Goal: Task Accomplishment & Management: Manage account settings

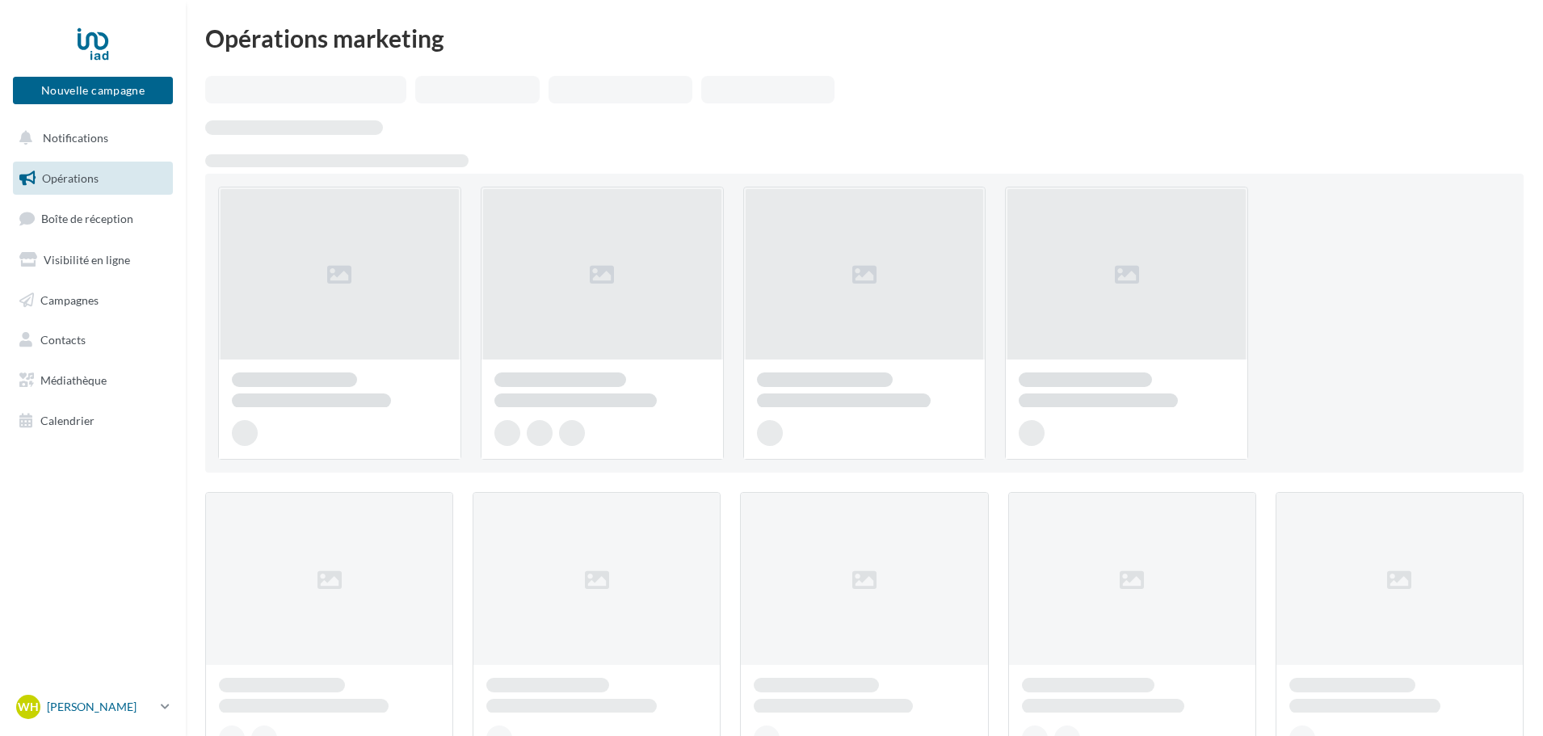
click at [77, 710] on p "[PERSON_NAME]" at bounding box center [100, 707] width 107 height 16
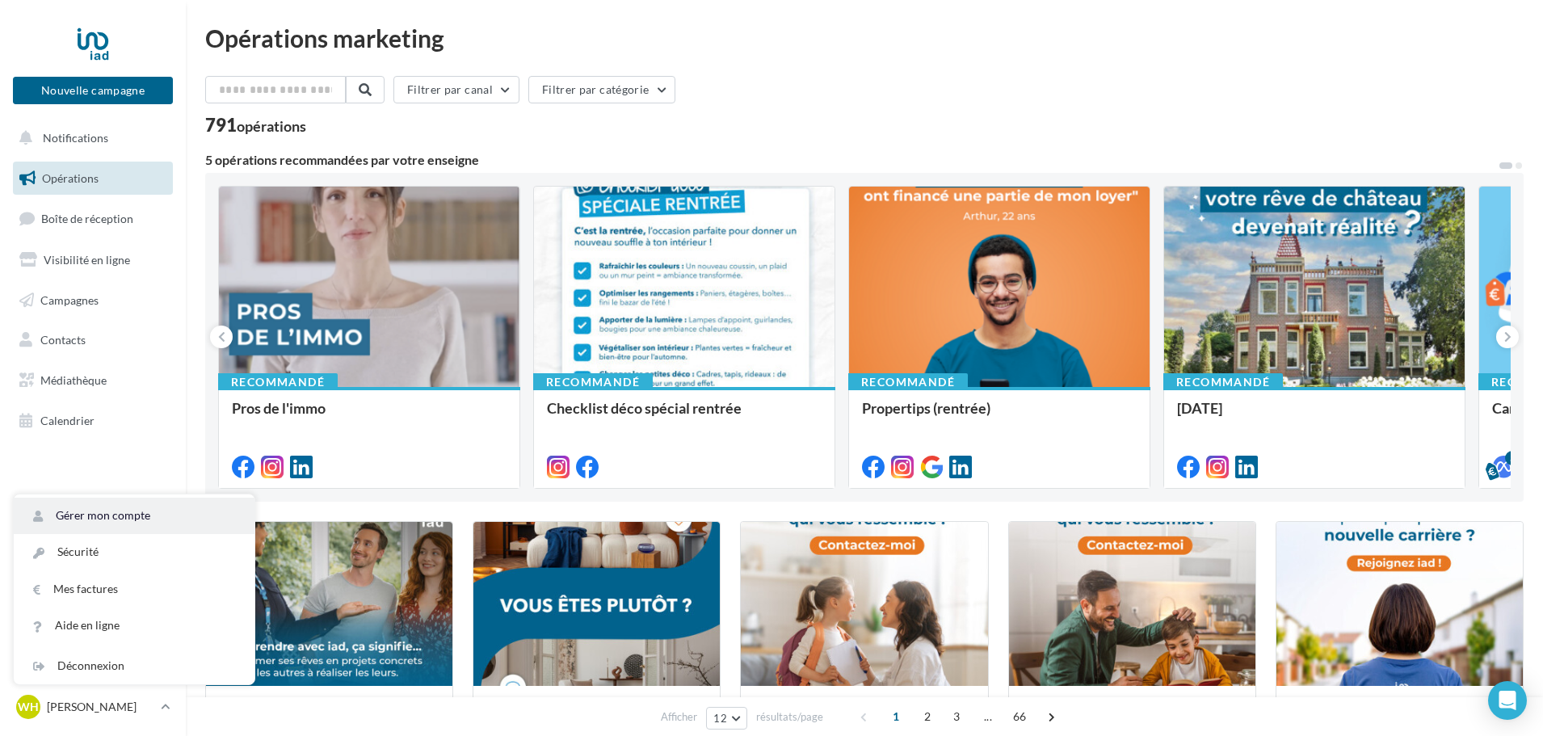
click at [180, 500] on link "Gérer mon compte" at bounding box center [134, 516] width 241 height 36
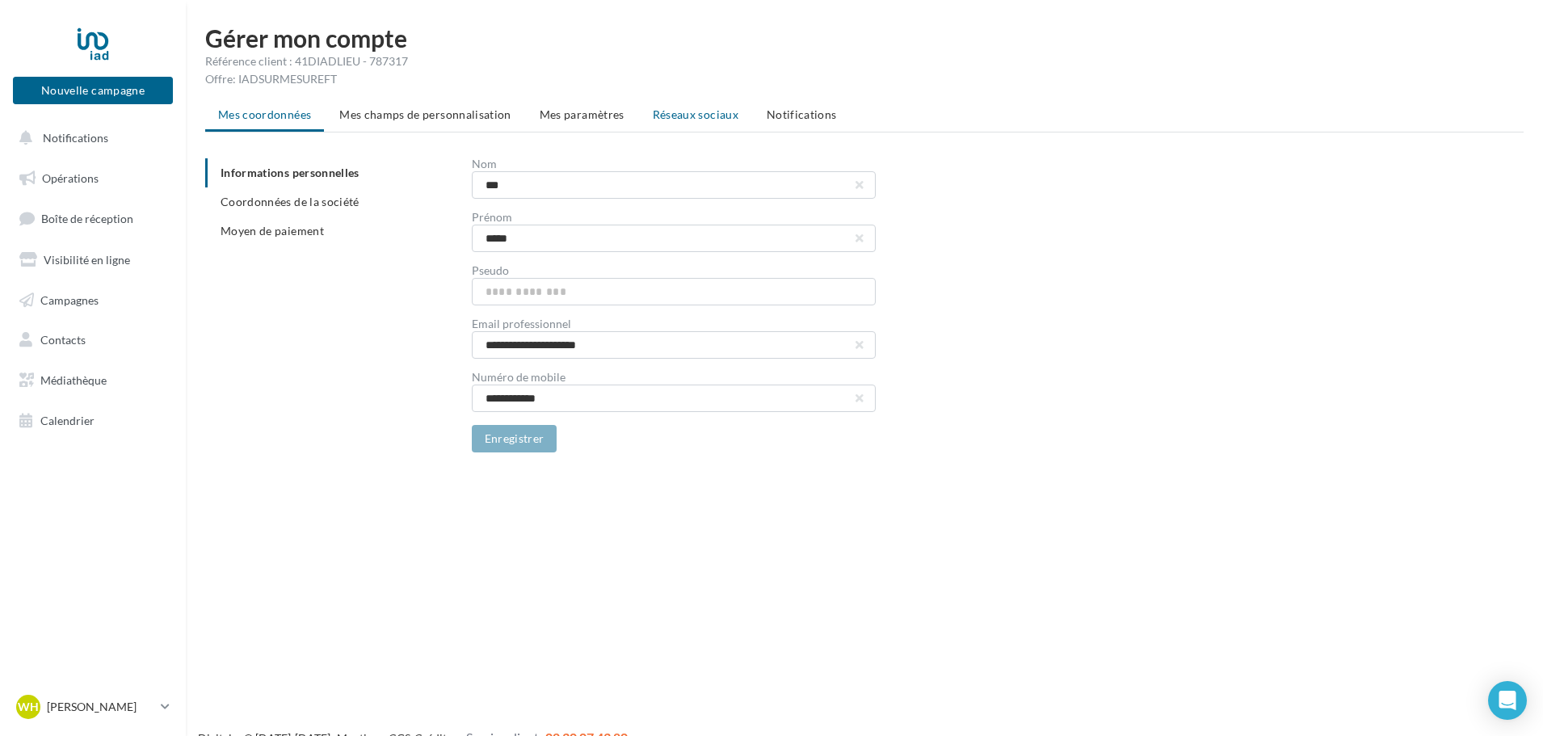
click at [684, 101] on li "Réseaux sociaux" at bounding box center [696, 114] width 112 height 29
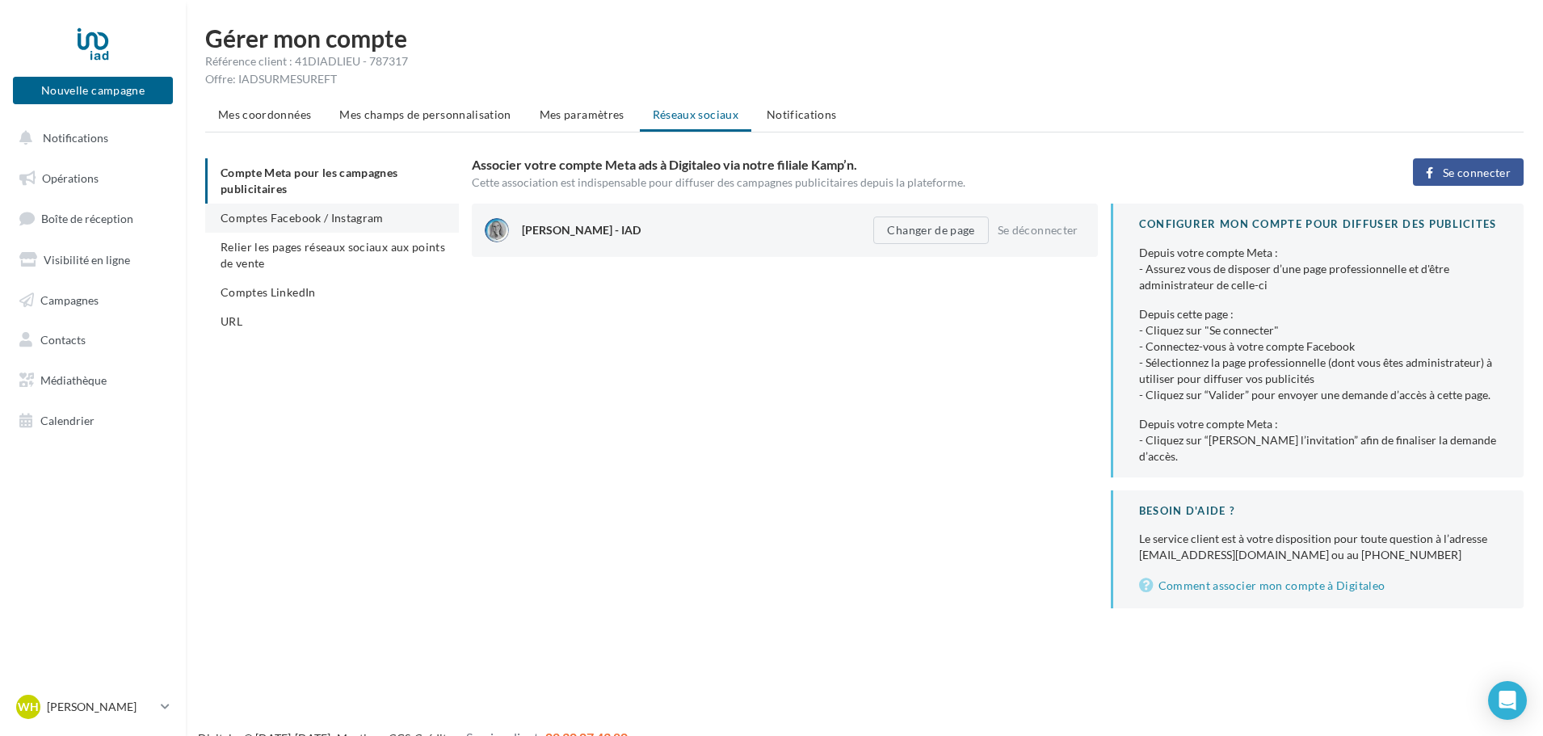
click at [385, 216] on li "Comptes Facebook / Instagram" at bounding box center [332, 218] width 254 height 29
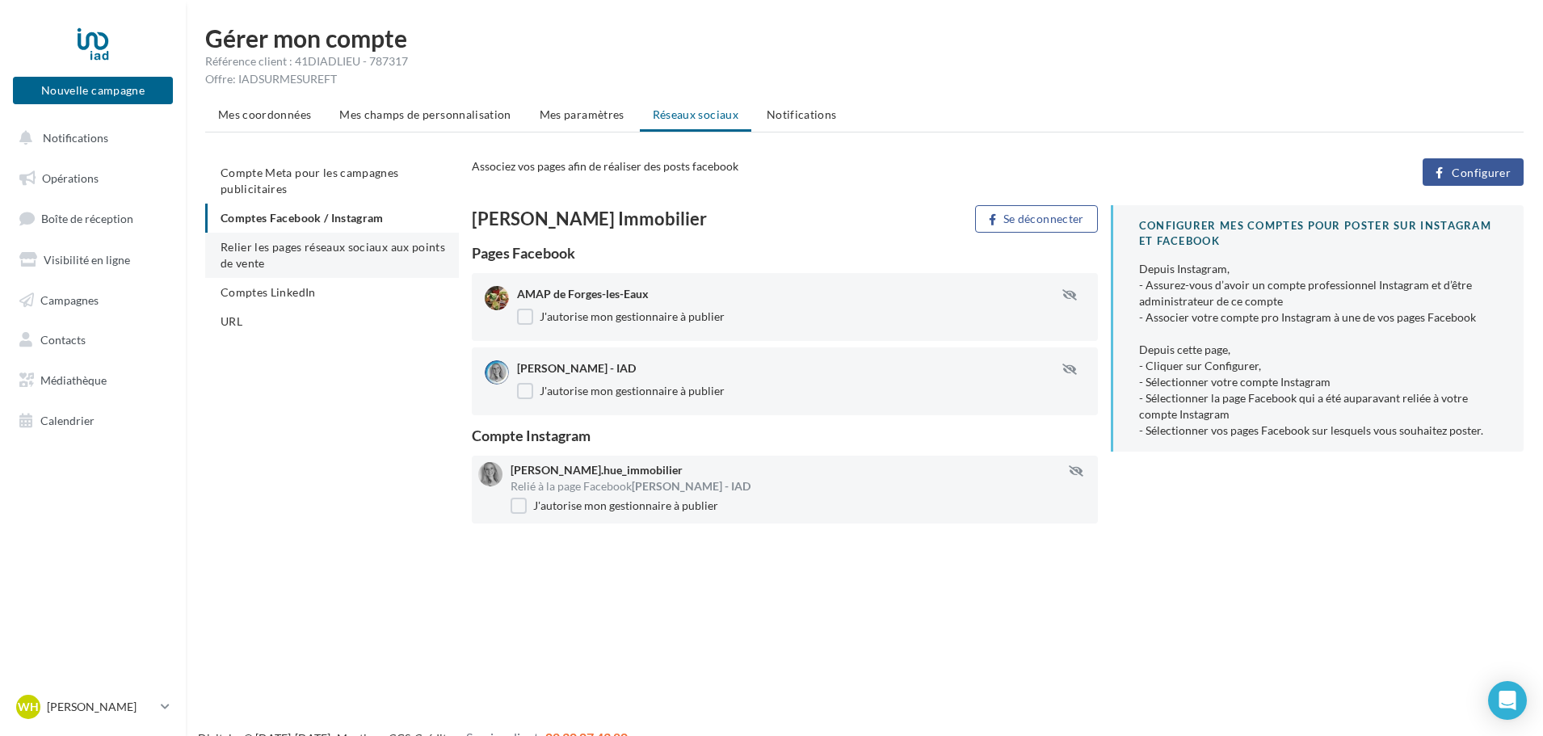
click at [362, 252] on span "Relier les pages réseaux sociaux aux points de vente" at bounding box center [333, 255] width 225 height 30
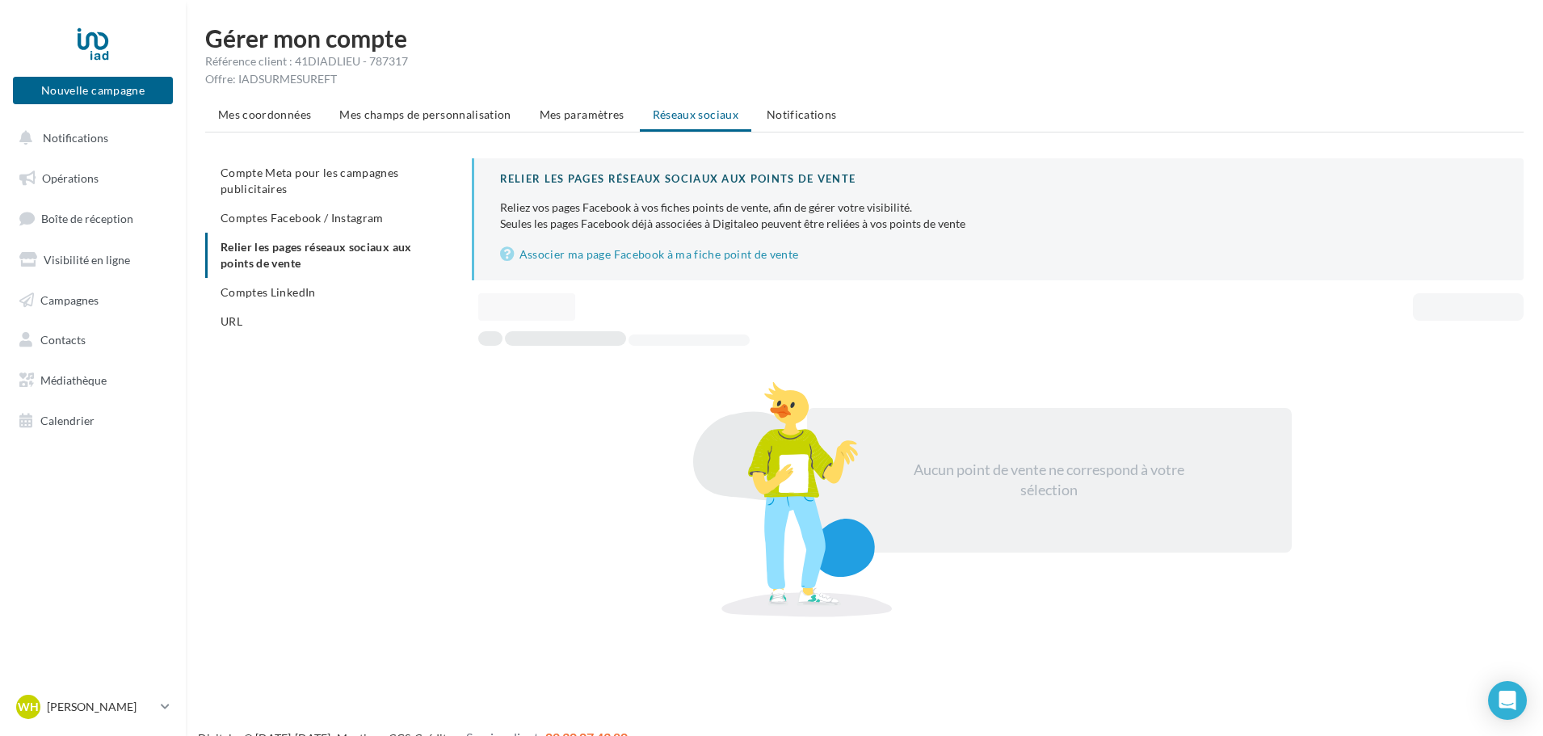
click at [587, 267] on div "Relier les pages réseaux sociaux aux points de vente Reliez vos pages Facebook …" at bounding box center [998, 219] width 1052 height 122
click at [407, 297] on li "Comptes LinkedIn" at bounding box center [332, 292] width 254 height 29
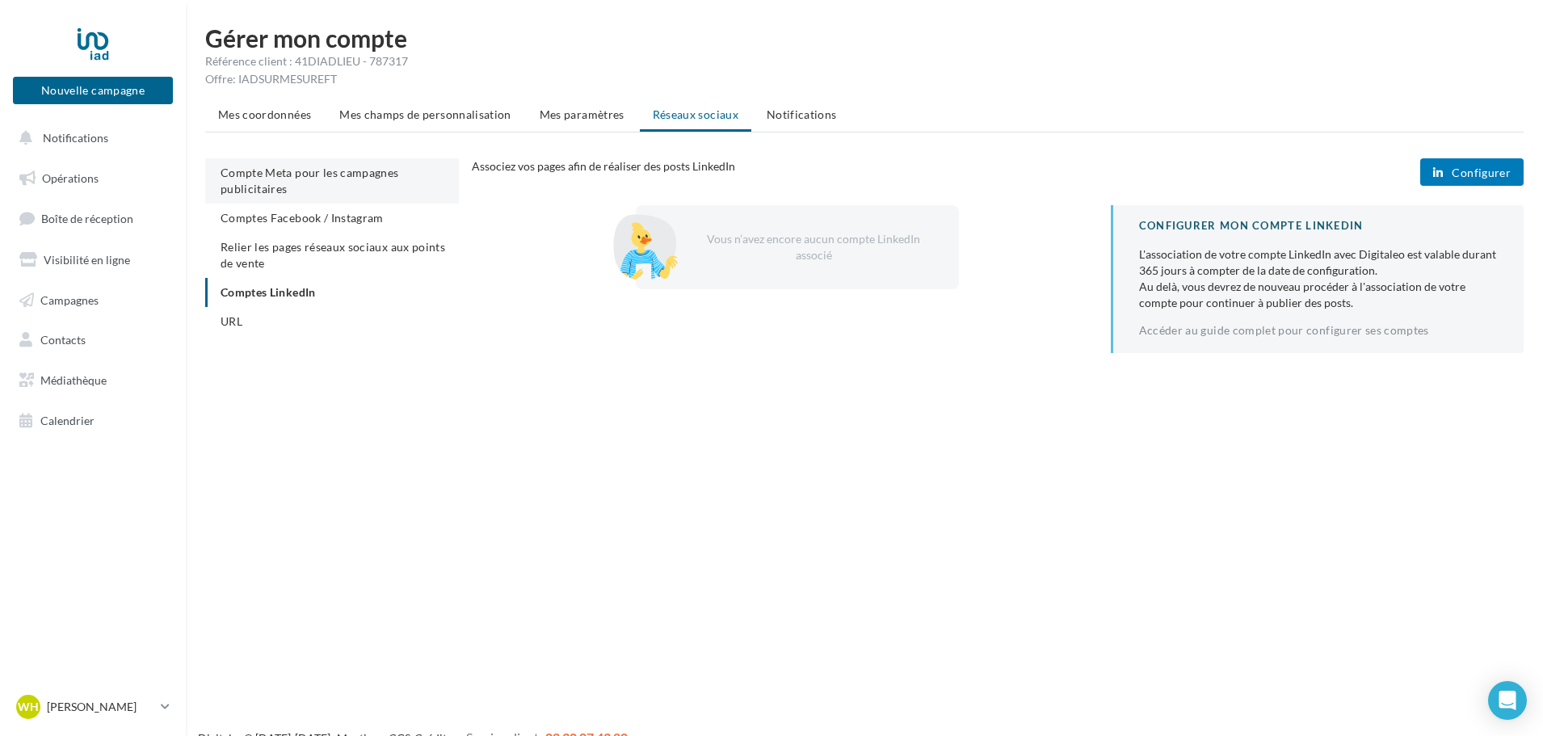
click at [450, 171] on li "Compte Meta pour les campagnes publicitaires" at bounding box center [332, 180] width 254 height 45
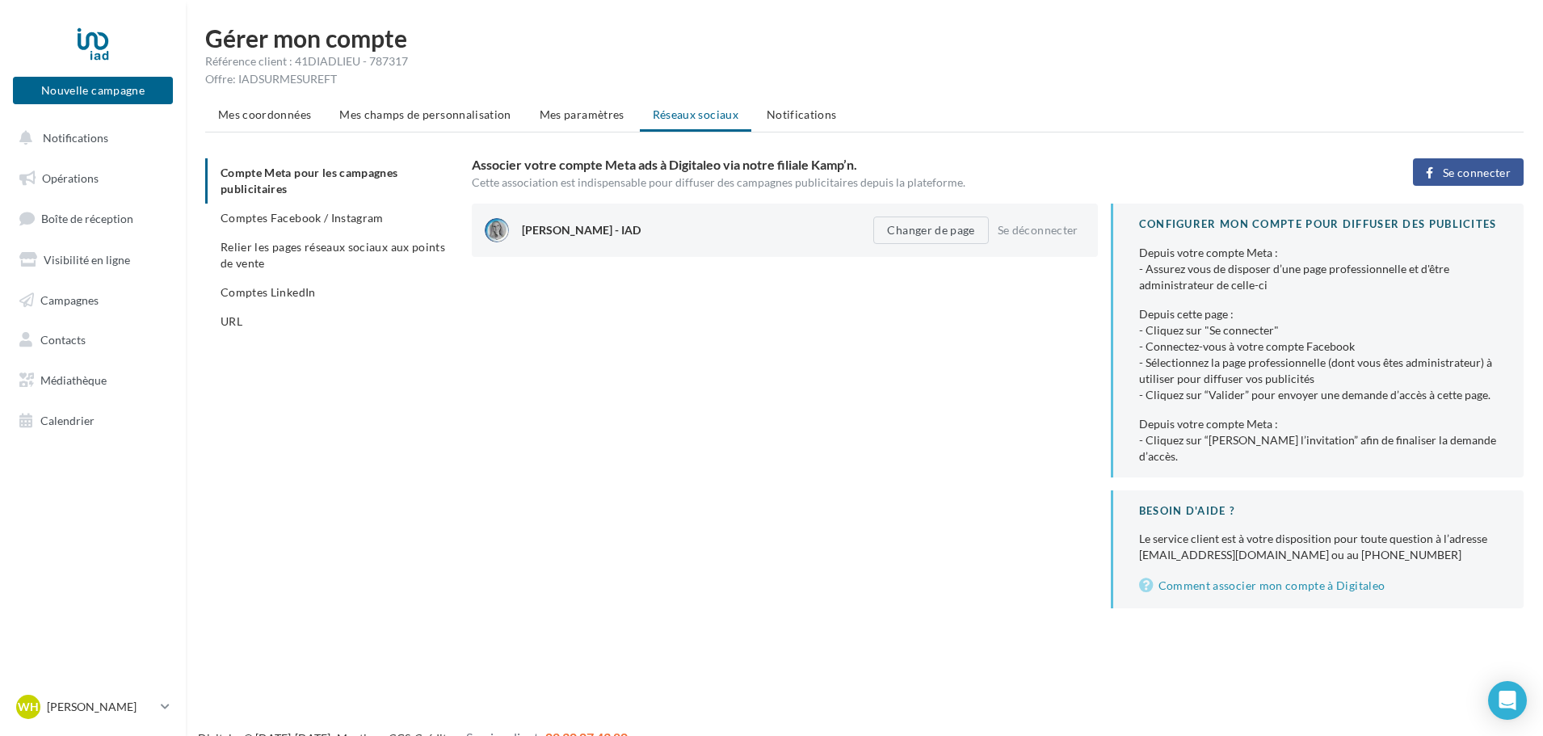
click at [788, 112] on span "Notifications" at bounding box center [802, 114] width 70 height 14
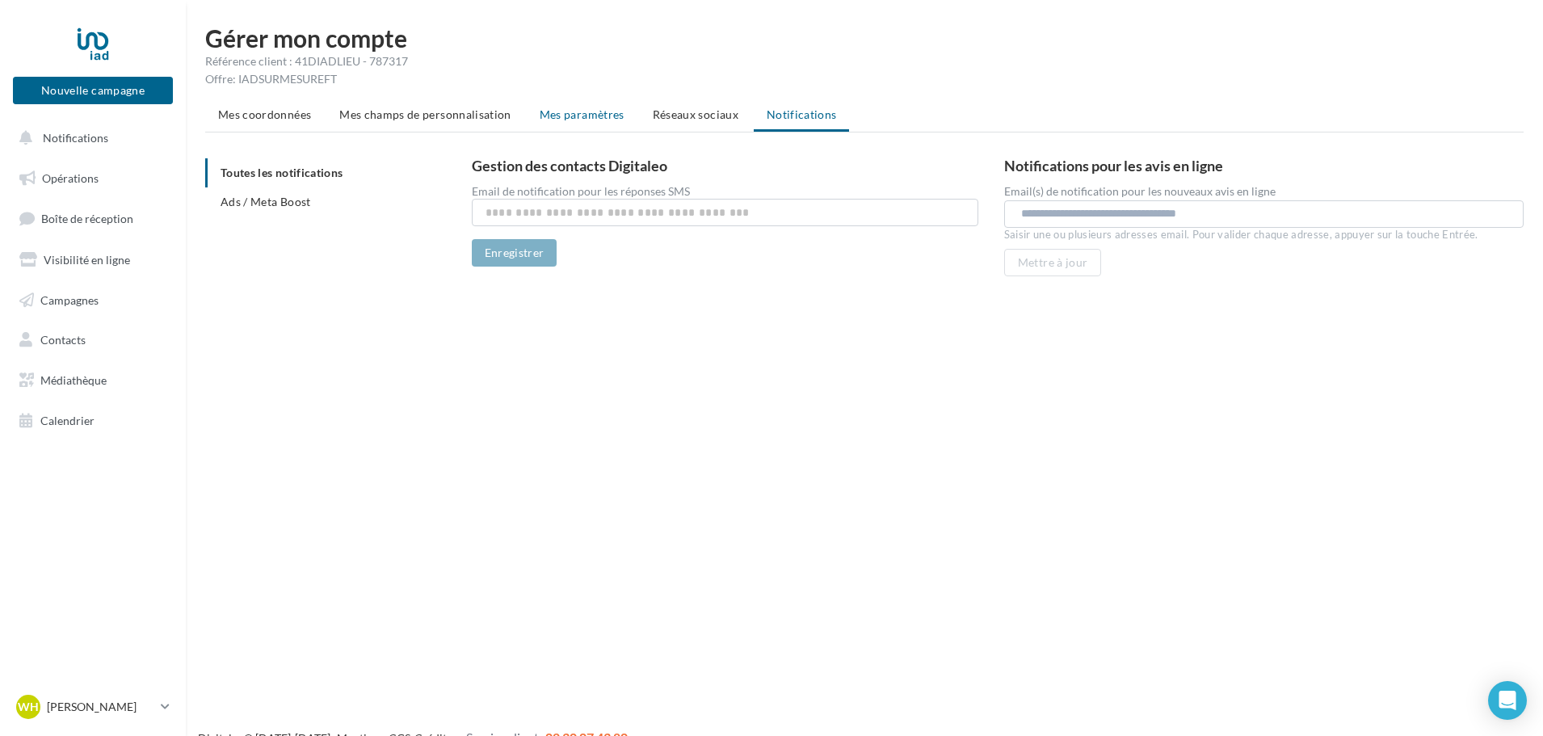
click at [602, 126] on li "Mes paramètres" at bounding box center [582, 114] width 111 height 29
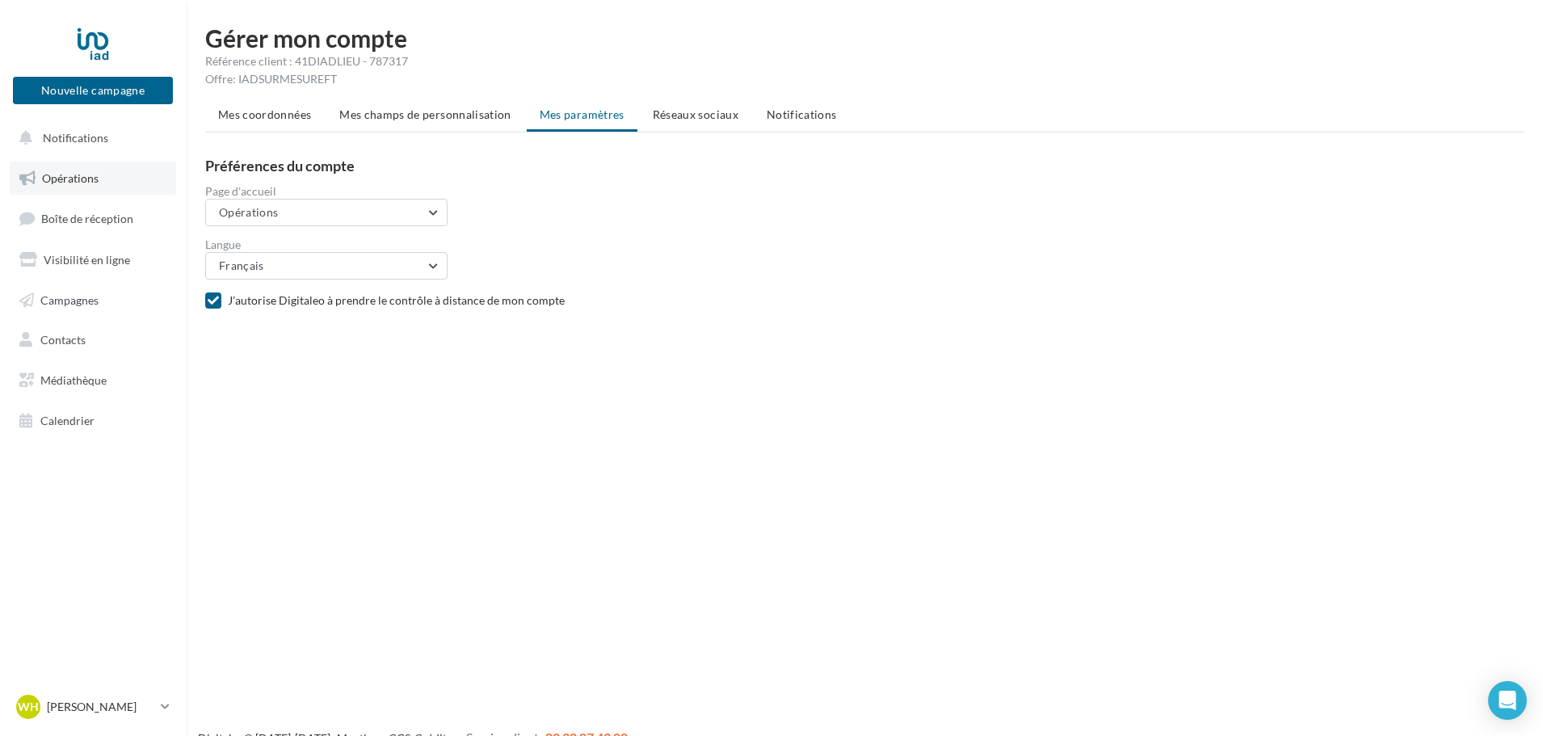
click at [126, 182] on link "Opérations" at bounding box center [93, 179] width 166 height 34
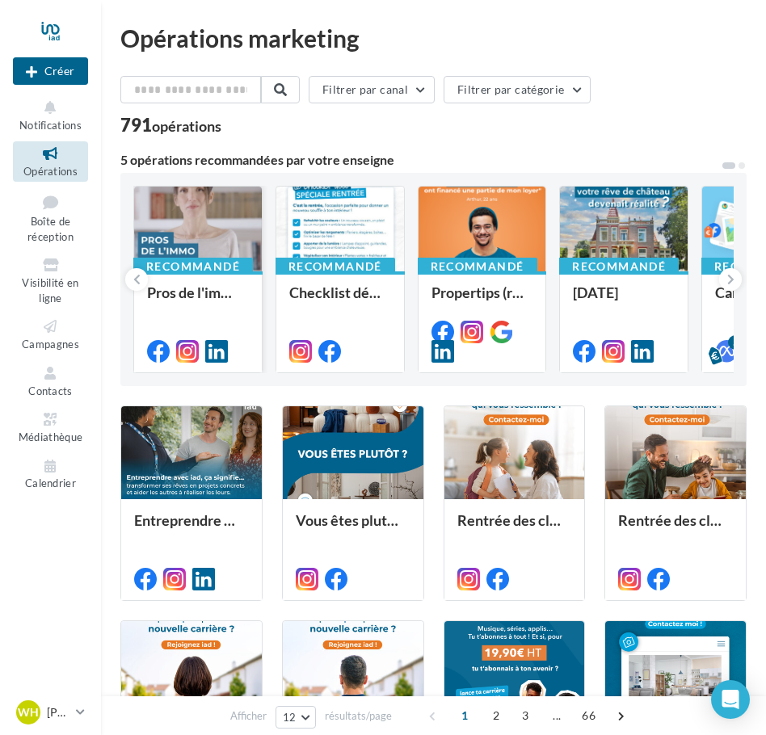
click at [236, 275] on div "Recommandé Pros de l'immo" at bounding box center [198, 320] width 128 height 99
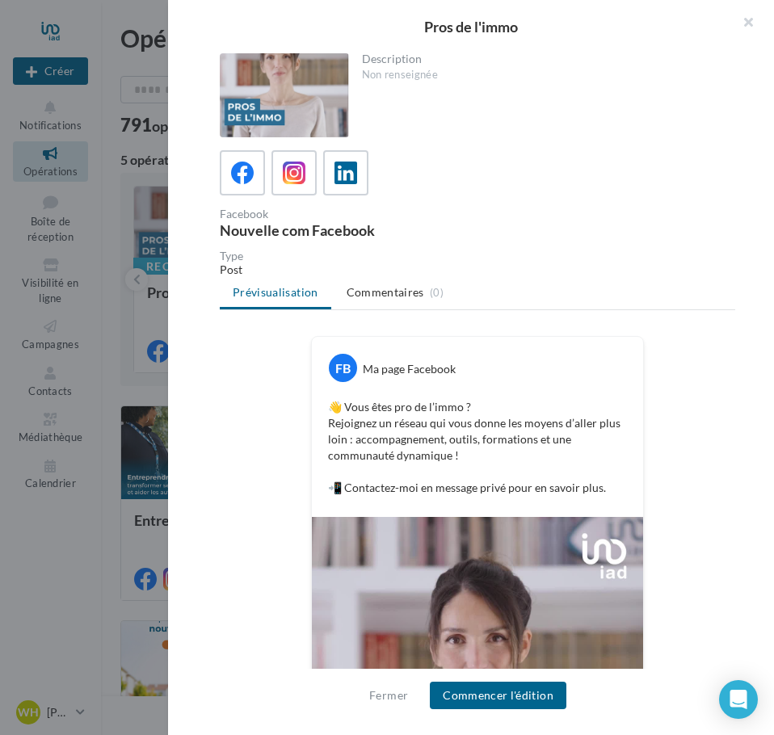
click at [277, 196] on div "Facebook Nouvelle com Facebook" at bounding box center [478, 193] width 516 height 87
click at [291, 182] on icon at bounding box center [294, 173] width 23 height 23
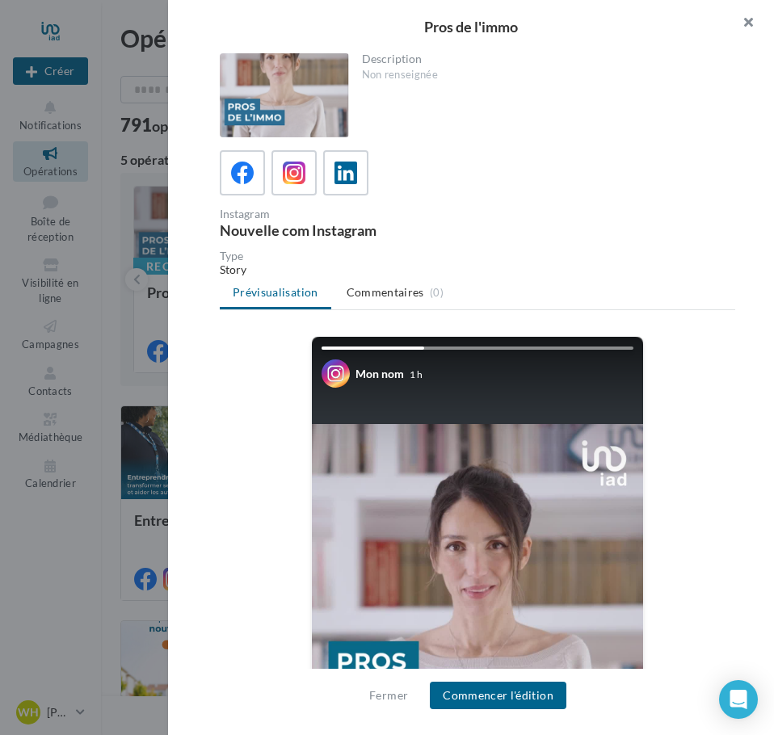
click at [751, 27] on button "button" at bounding box center [741, 24] width 65 height 48
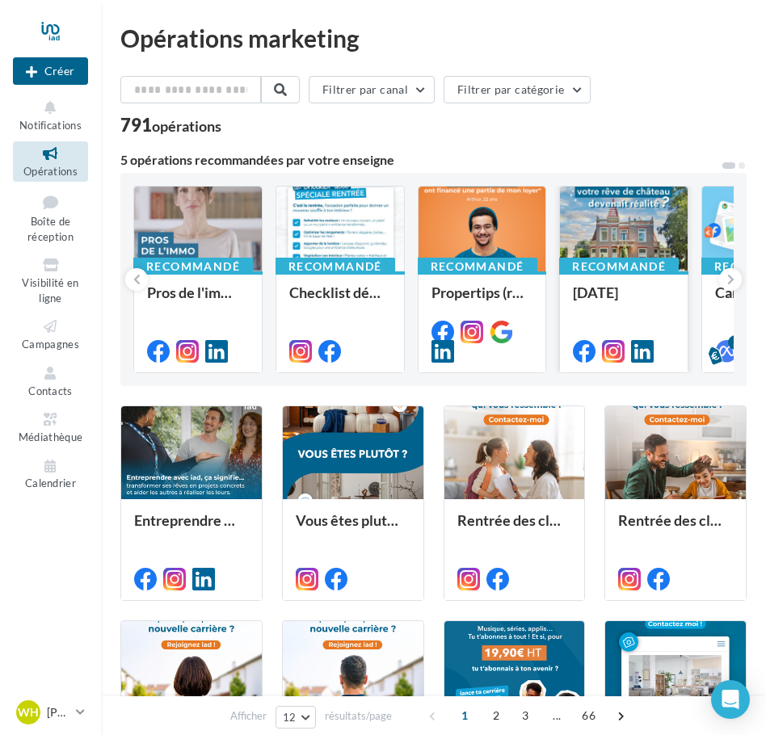
click at [614, 246] on div at bounding box center [624, 230] width 128 height 86
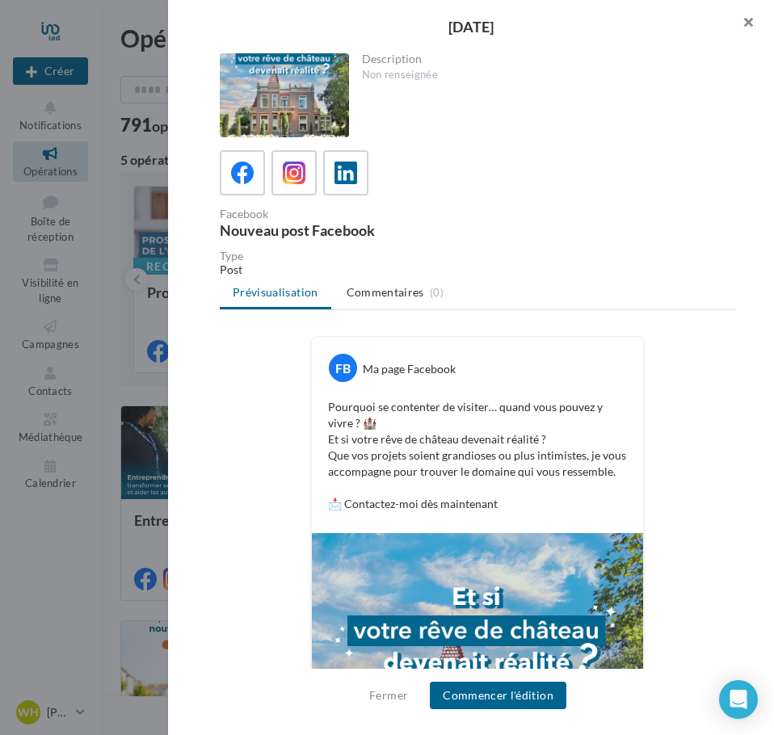
click at [747, 24] on button "button" at bounding box center [741, 24] width 65 height 48
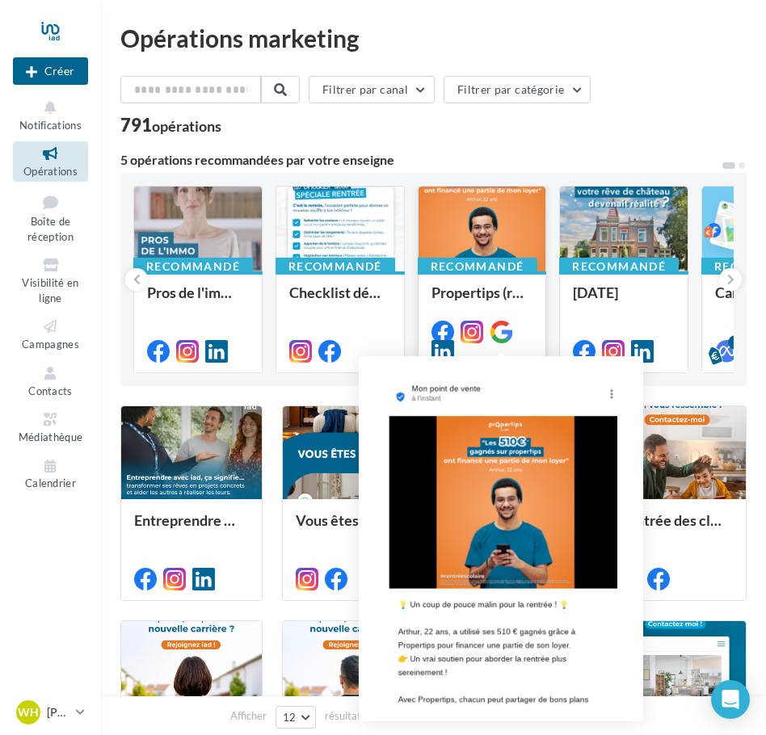
click at [507, 327] on icon at bounding box center [501, 332] width 23 height 23
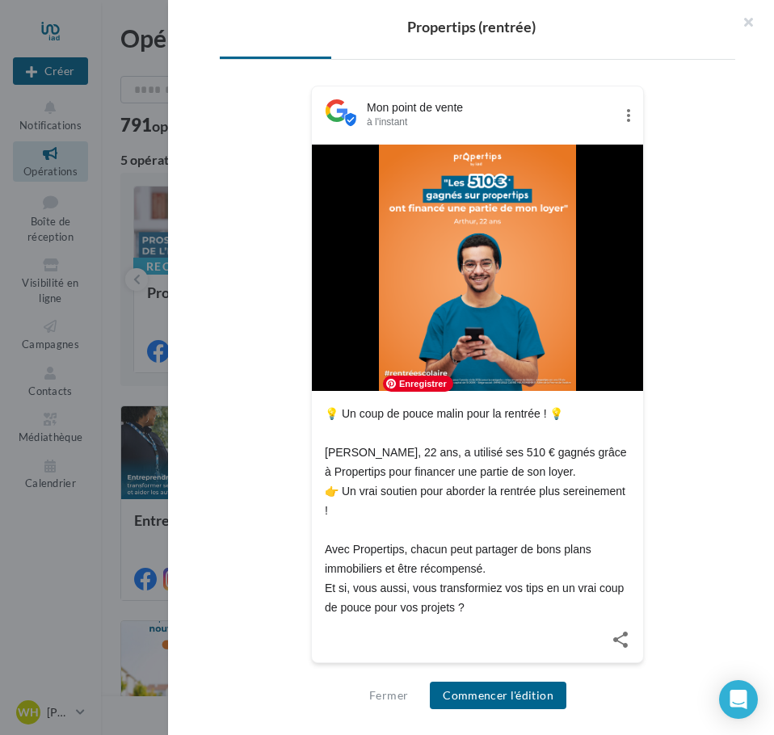
scroll to position [228, 0]
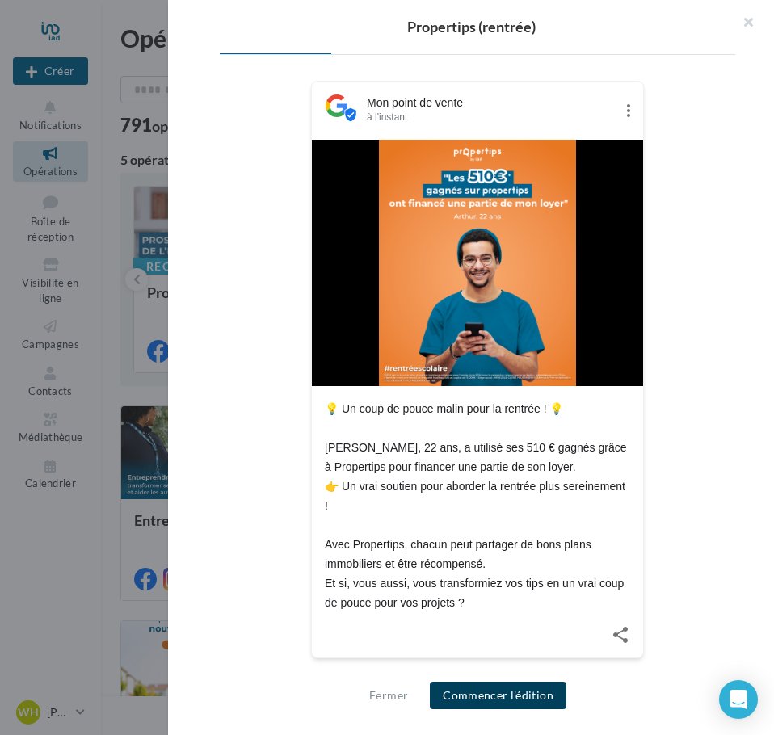
click at [522, 703] on button "Commencer l'édition" at bounding box center [498, 695] width 137 height 27
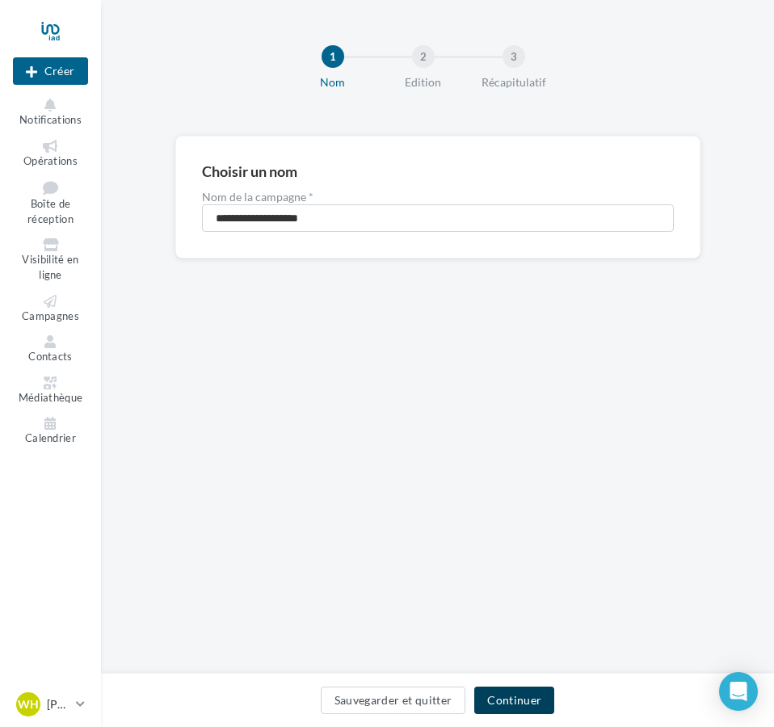
click at [495, 698] on button "Continuer" at bounding box center [514, 700] width 80 height 27
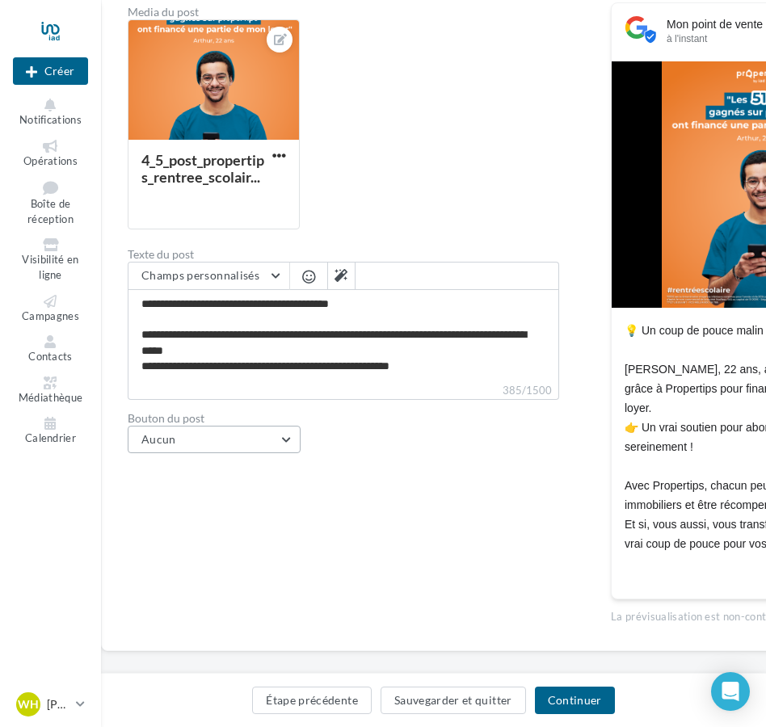
click at [292, 451] on button "Aucun" at bounding box center [214, 439] width 173 height 27
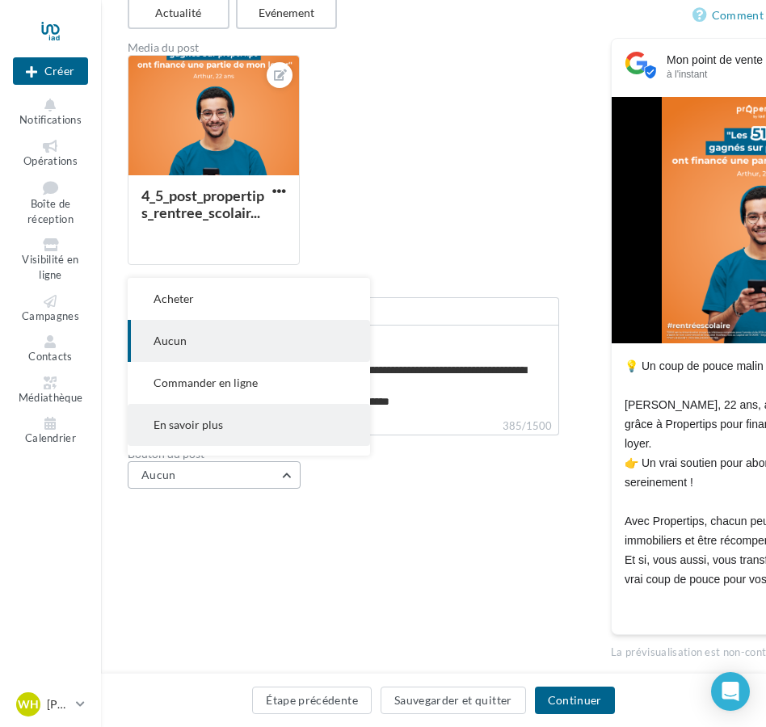
scroll to position [244, 0]
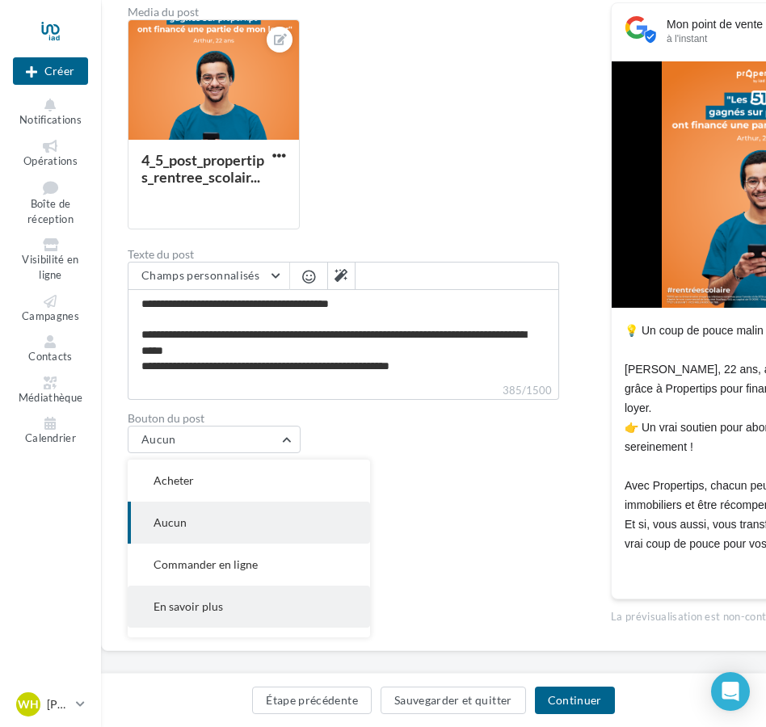
click at [201, 614] on button "En savoir plus" at bounding box center [249, 607] width 242 height 42
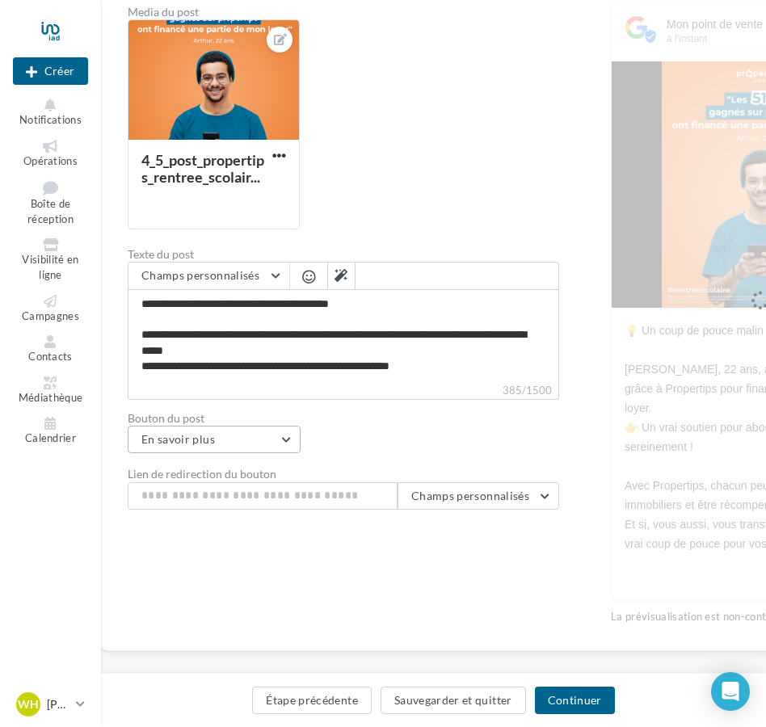
click at [275, 440] on button "En savoir plus" at bounding box center [214, 439] width 173 height 27
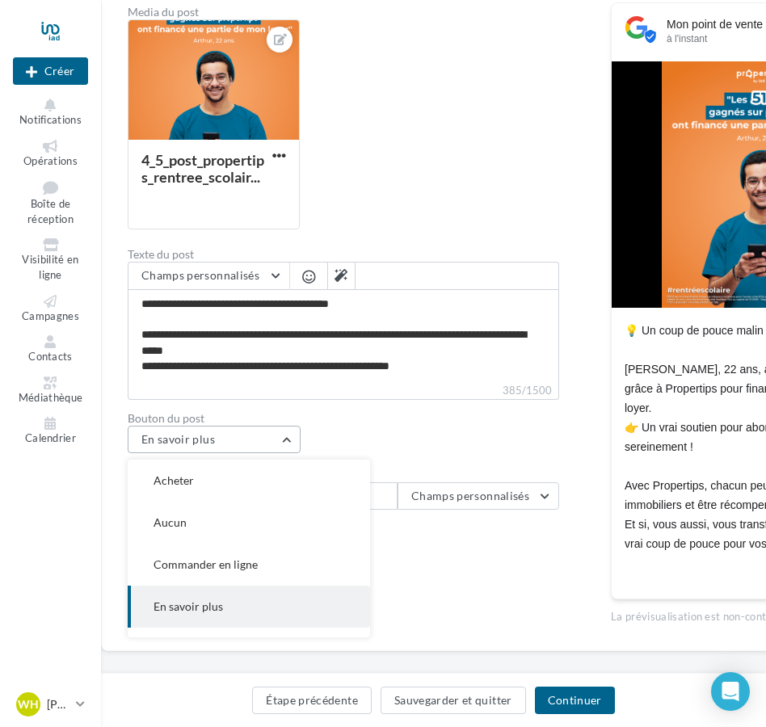
scroll to position [163, 0]
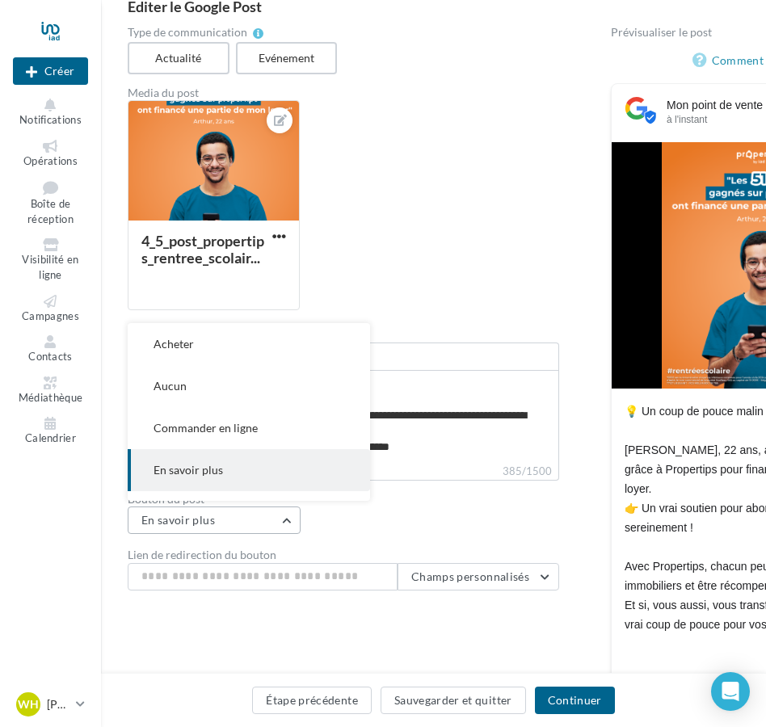
click at [281, 522] on button "En savoir plus" at bounding box center [214, 520] width 173 height 27
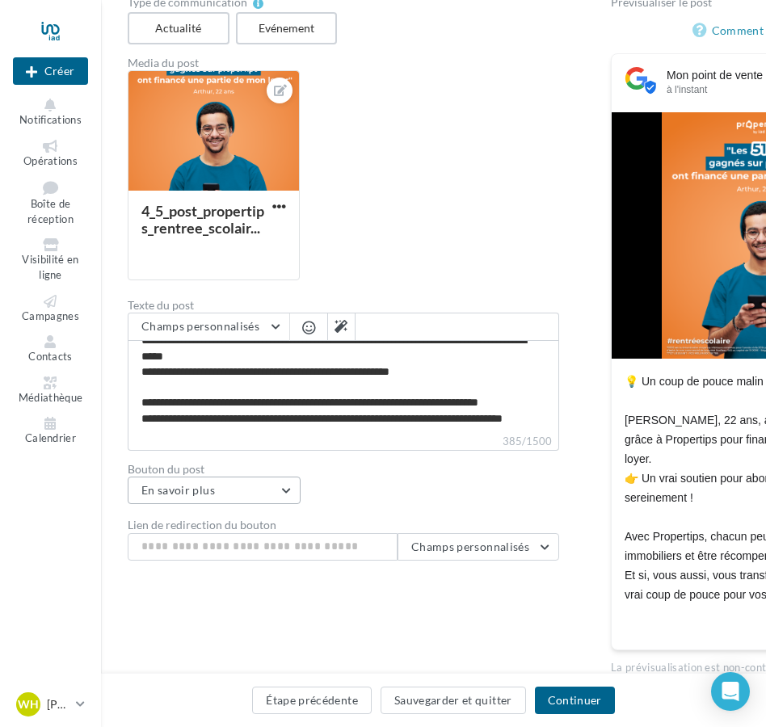
scroll to position [244, 0]
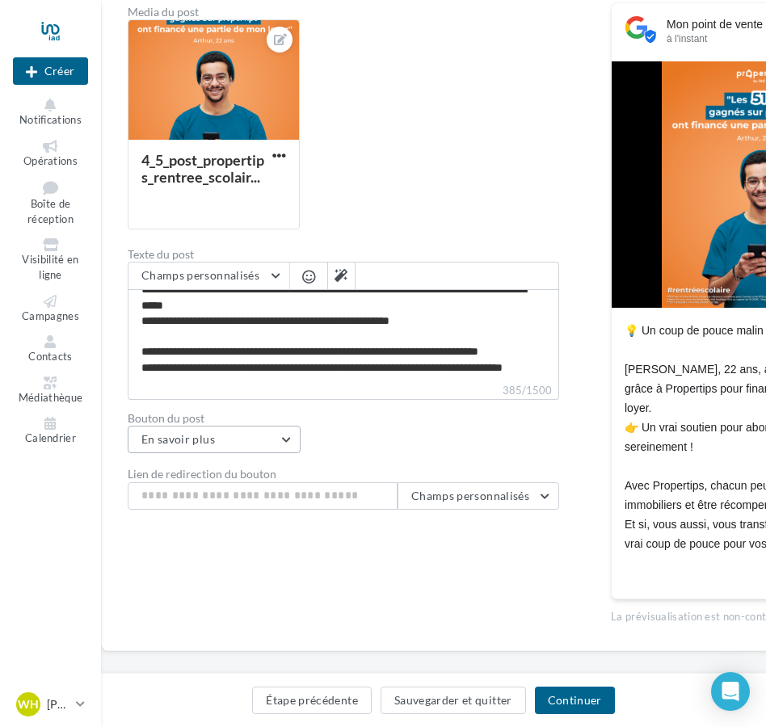
click at [285, 441] on button "En savoir plus" at bounding box center [214, 439] width 173 height 27
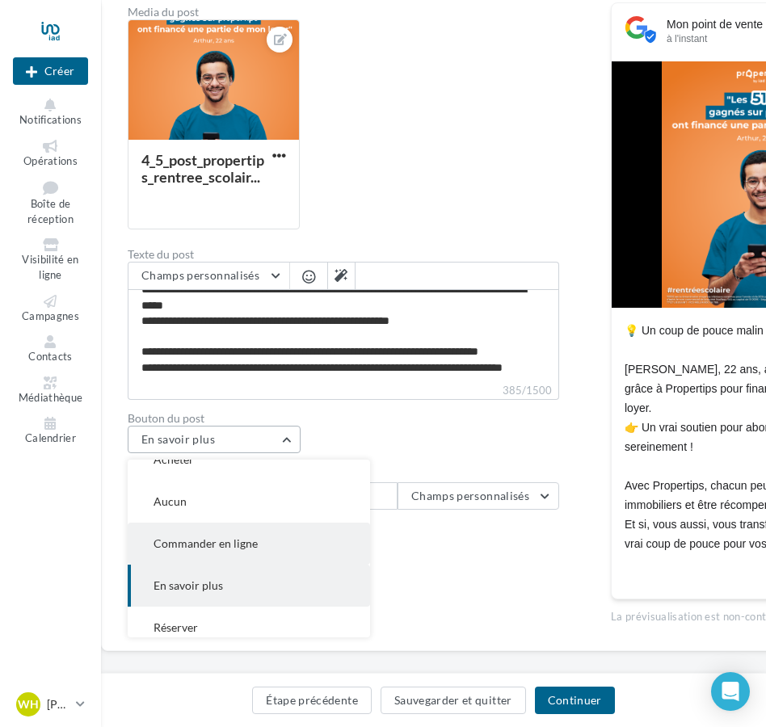
scroll to position [0, 0]
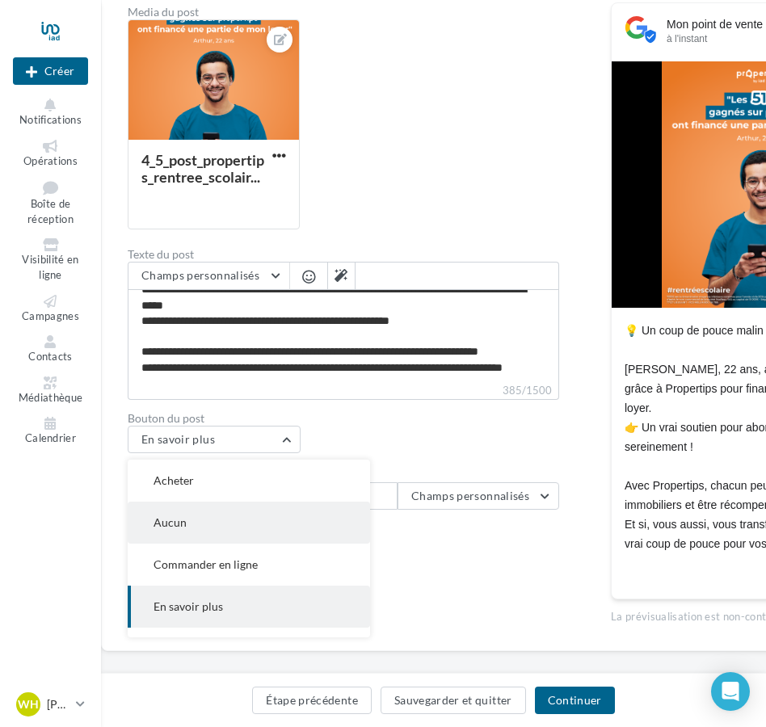
click at [251, 520] on button "Aucun" at bounding box center [249, 523] width 242 height 42
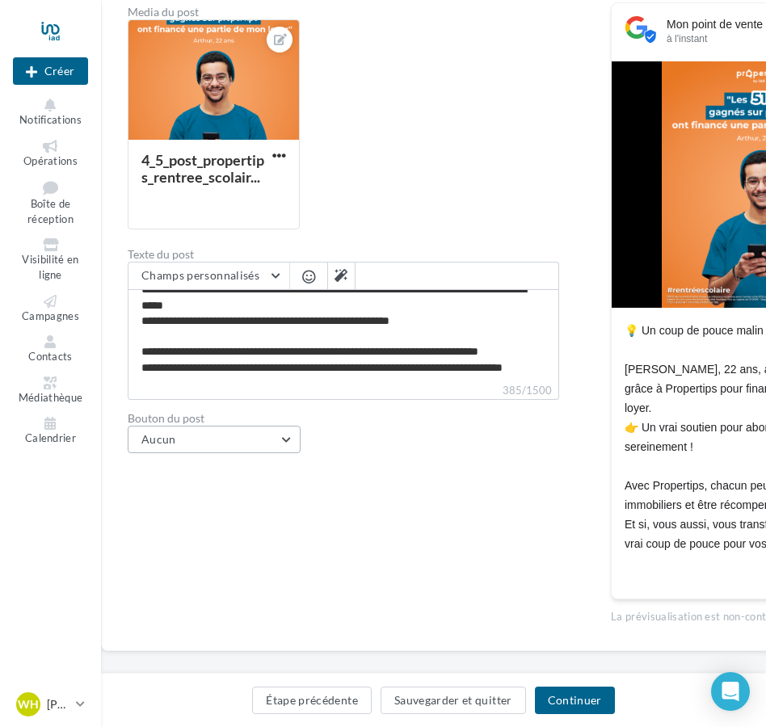
click at [286, 437] on button "Aucun" at bounding box center [214, 439] width 173 height 27
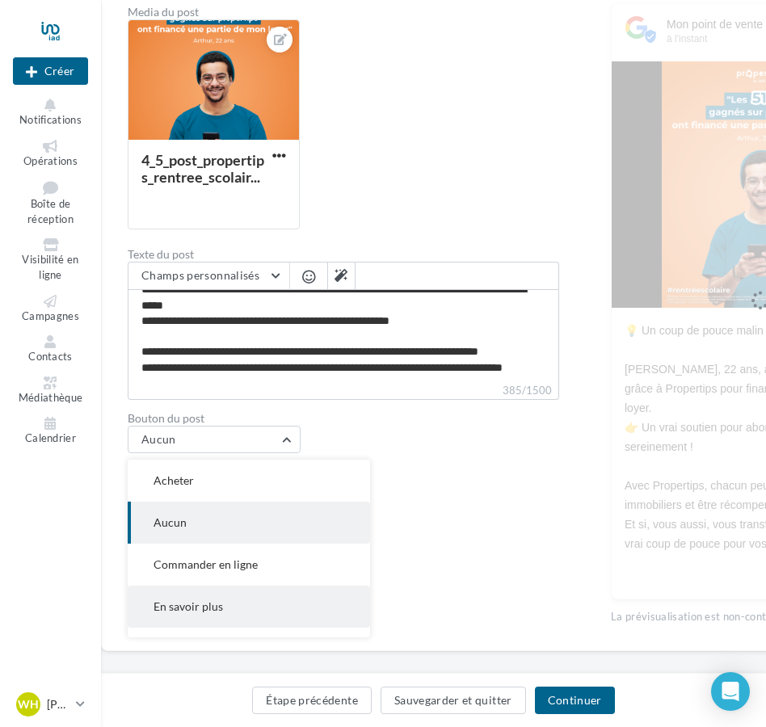
click at [236, 599] on button "En savoir plus" at bounding box center [249, 607] width 242 height 42
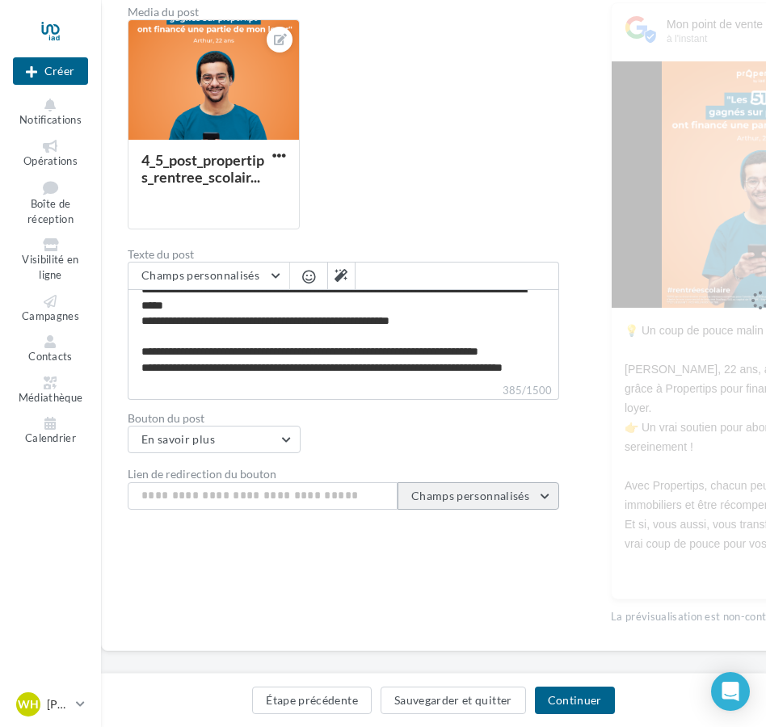
click at [412, 483] on button "Champs personnalisés" at bounding box center [479, 495] width 162 height 27
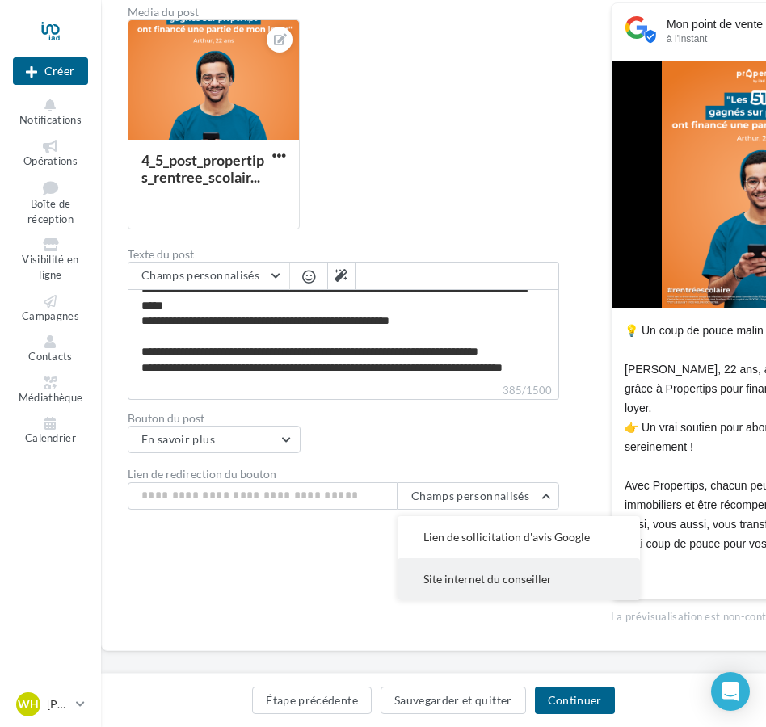
click at [442, 589] on button "Site internet du conseiller" at bounding box center [519, 579] width 242 height 42
type input "**********"
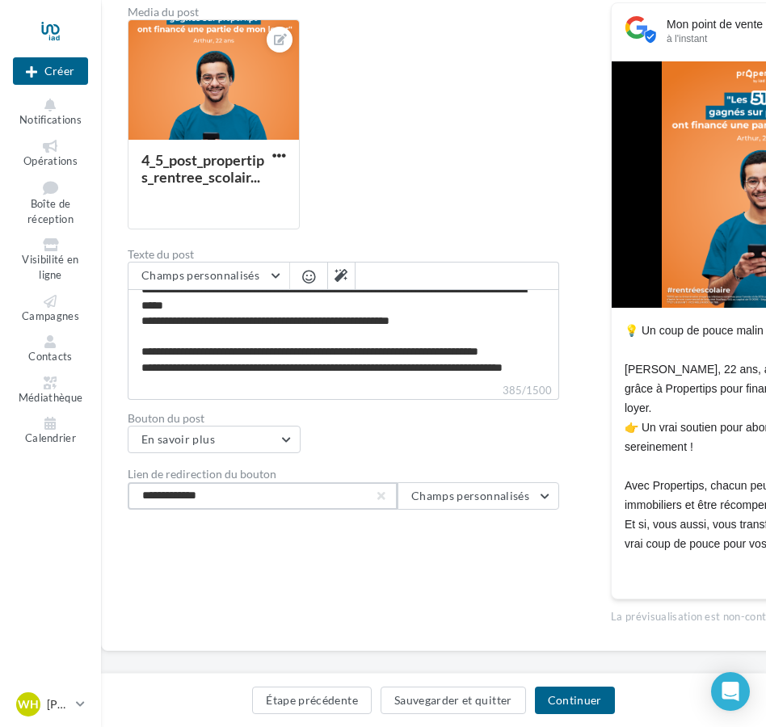
click at [372, 507] on input "**********" at bounding box center [263, 495] width 270 height 27
click at [390, 491] on input "**********" at bounding box center [263, 495] width 270 height 27
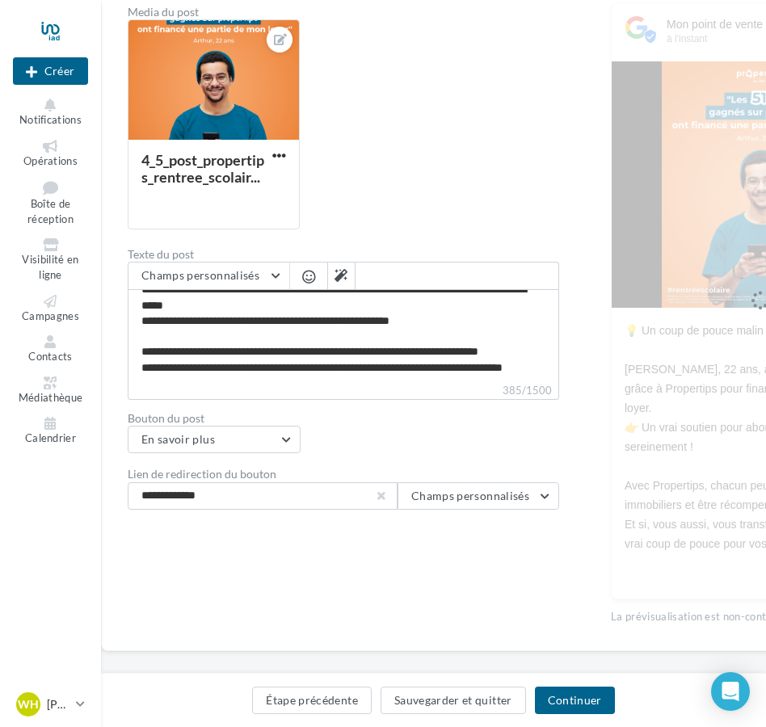
click at [380, 499] on button "button" at bounding box center [381, 496] width 6 height 6
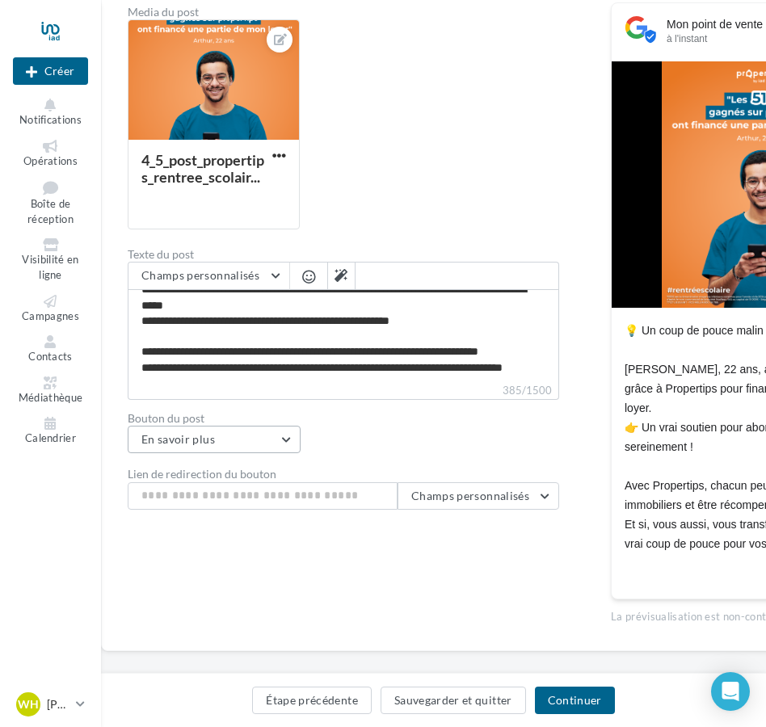
click at [222, 431] on button "En savoir plus" at bounding box center [214, 439] width 173 height 27
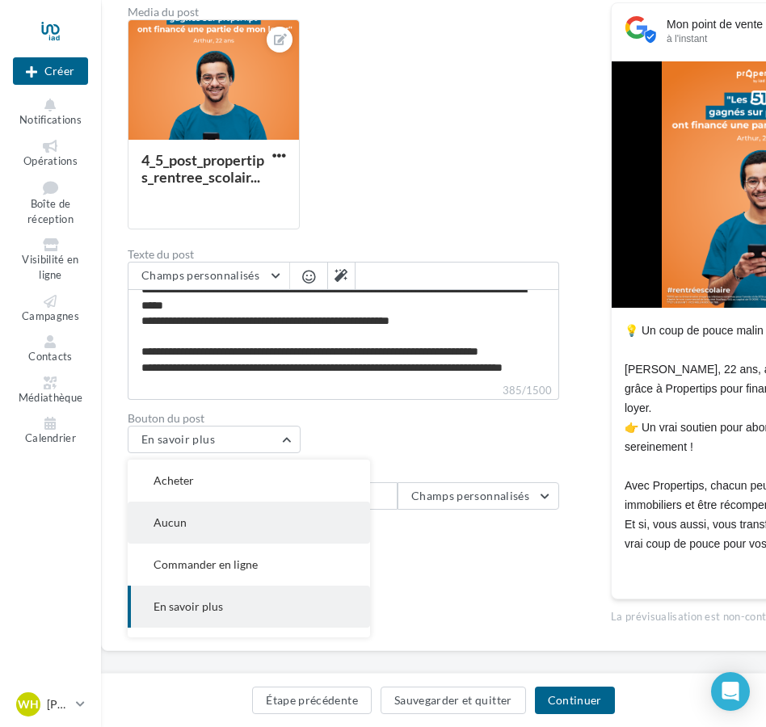
click at [221, 536] on button "Aucun" at bounding box center [249, 523] width 242 height 42
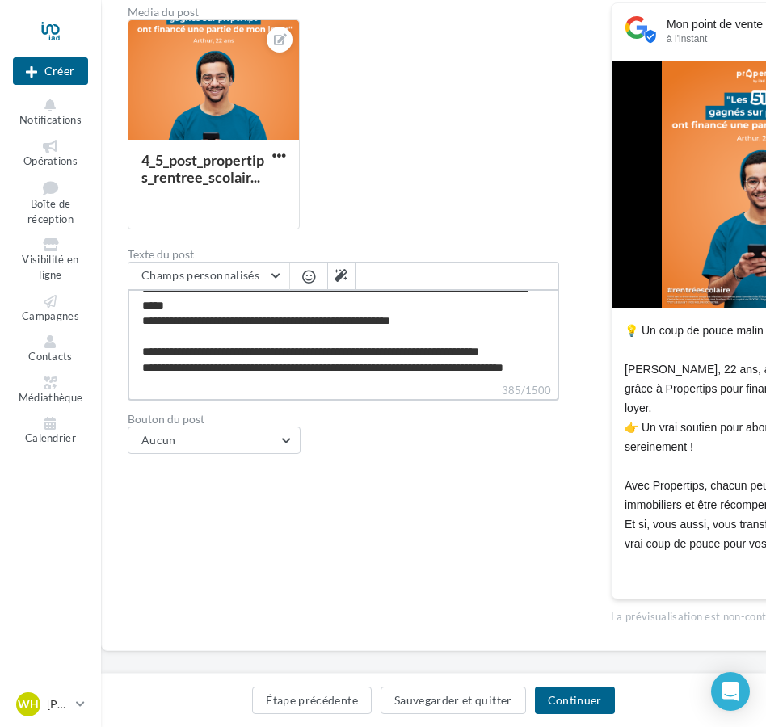
click at [229, 362] on textarea "**********" at bounding box center [343, 335] width 431 height 93
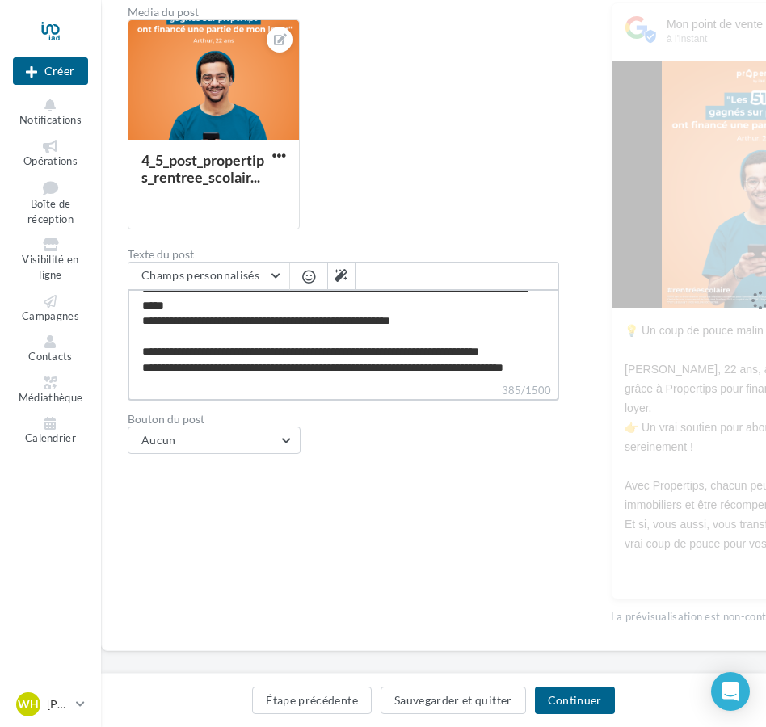
type textarea "**********"
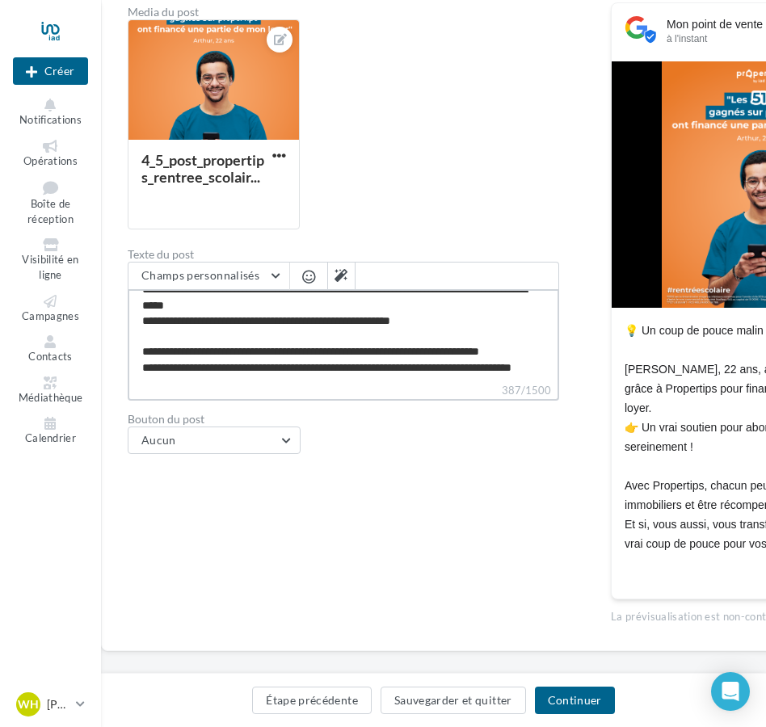
type textarea "**********"
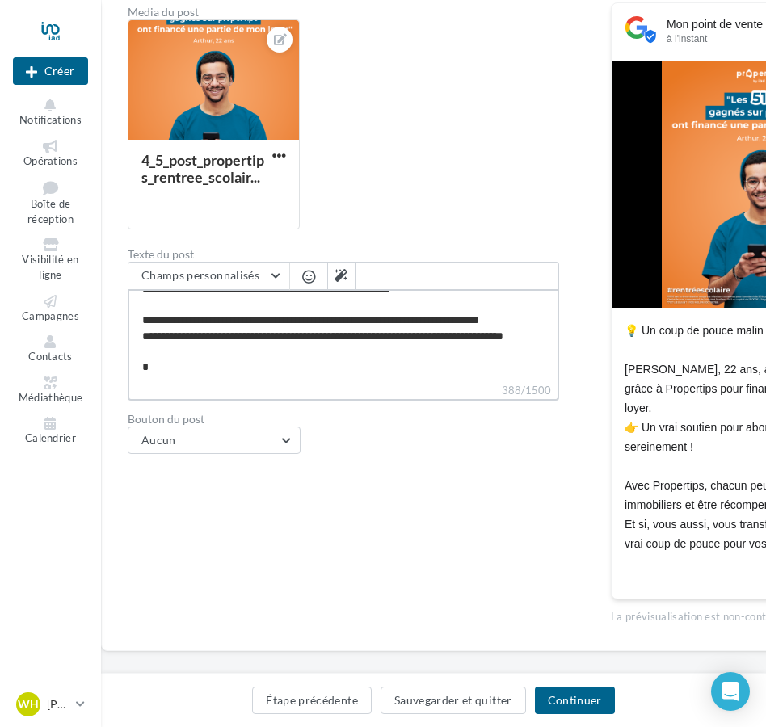
type textarea "**********"
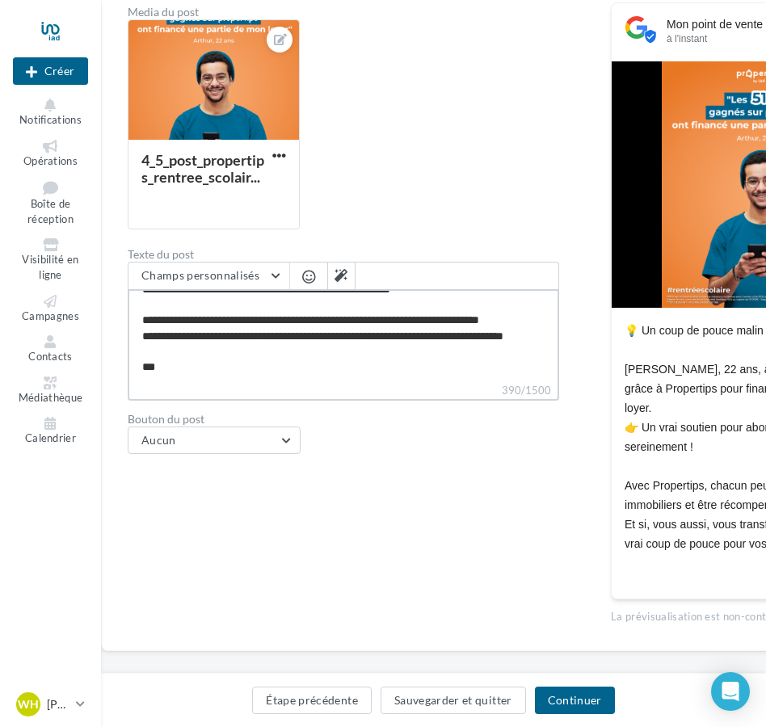
type textarea "**********"
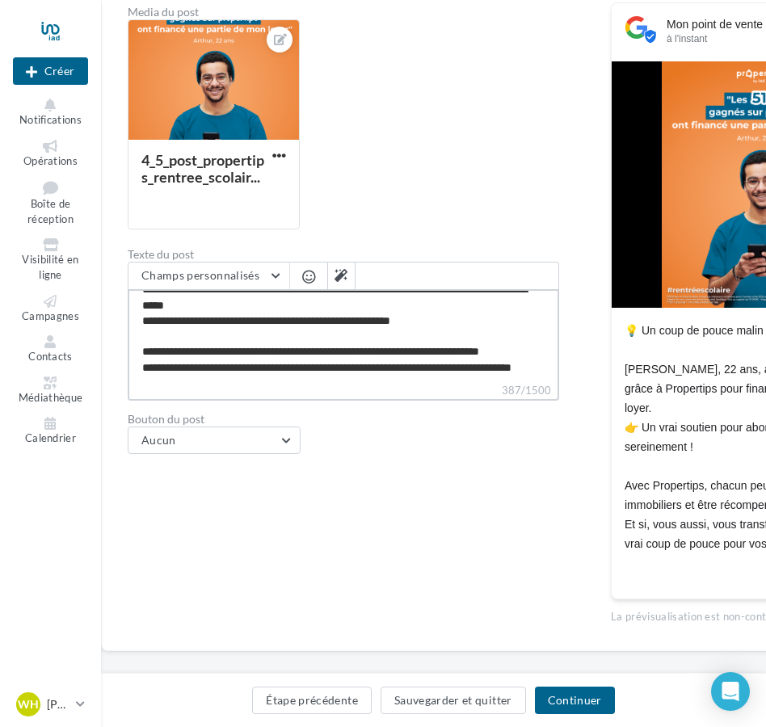
type textarea "**********"
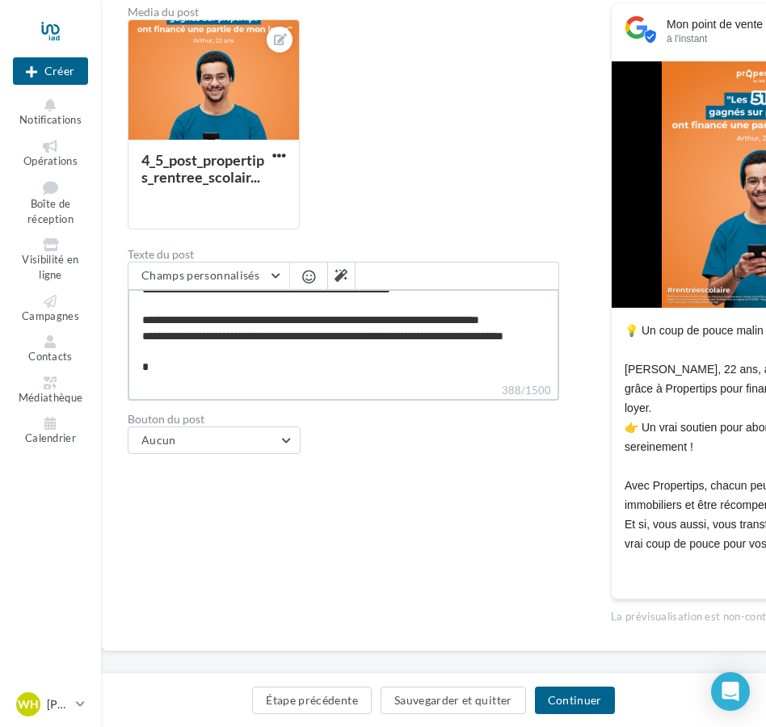
type textarea "**********"
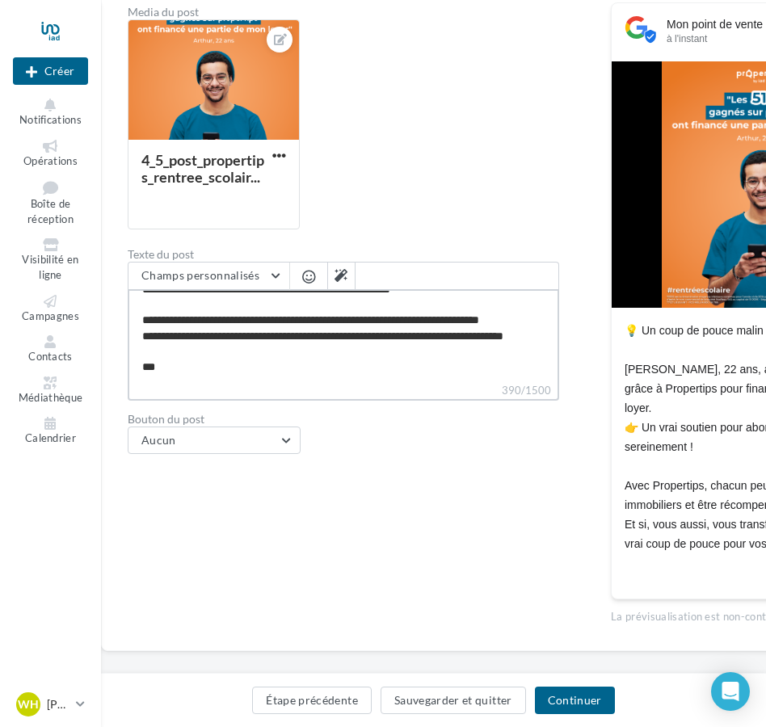
type textarea "**********"
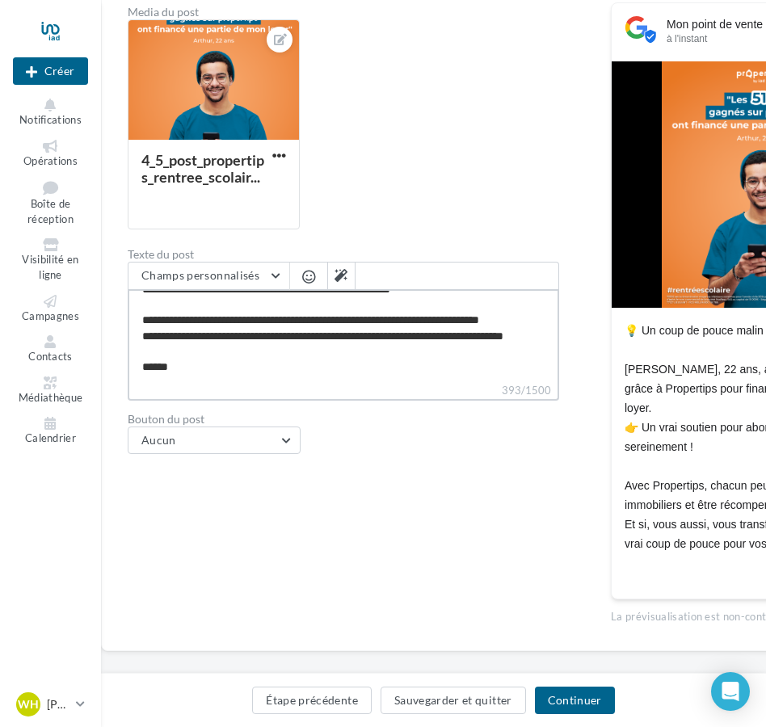
type textarea "**********"
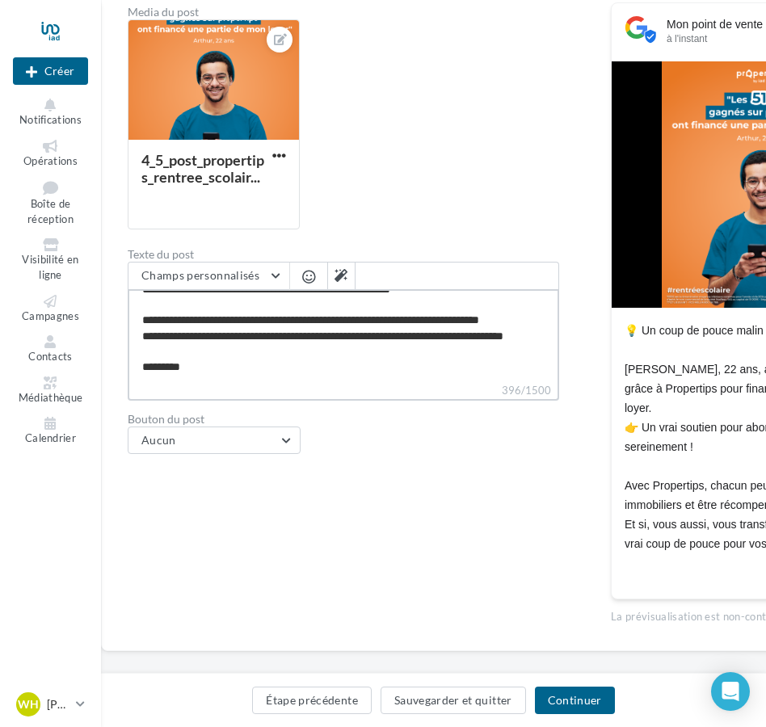
type textarea "**********"
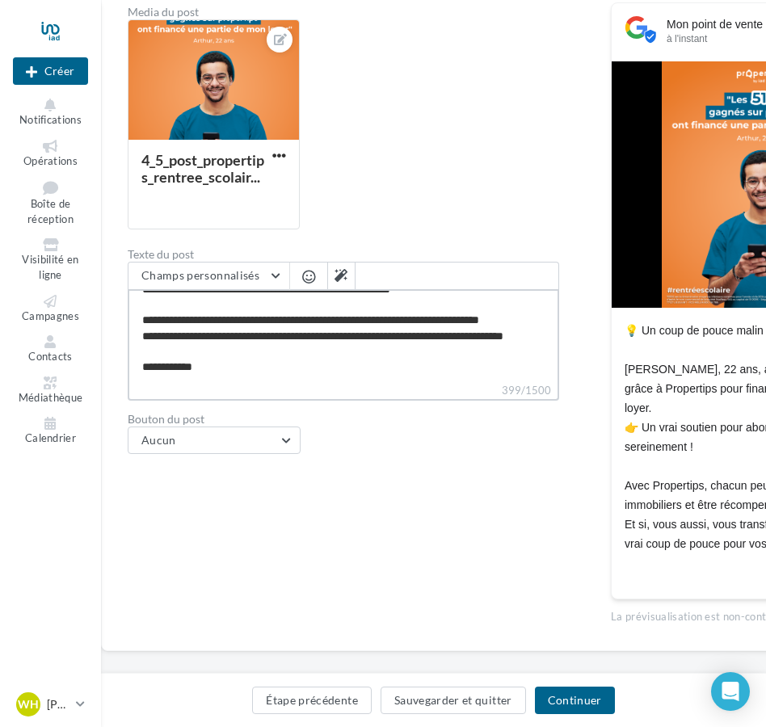
type textarea "**********"
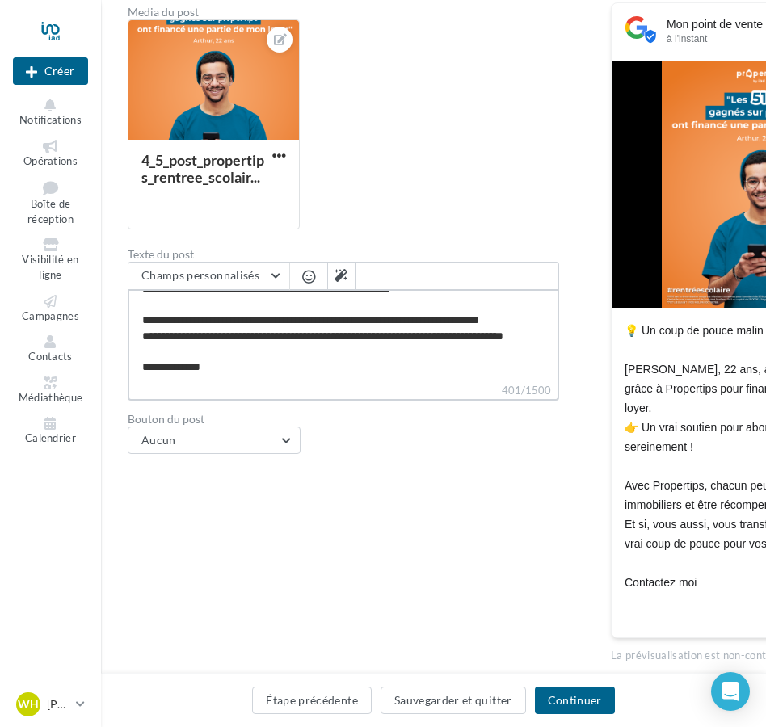
type textarea "**********"
click at [312, 284] on span "button" at bounding box center [308, 277] width 13 height 14
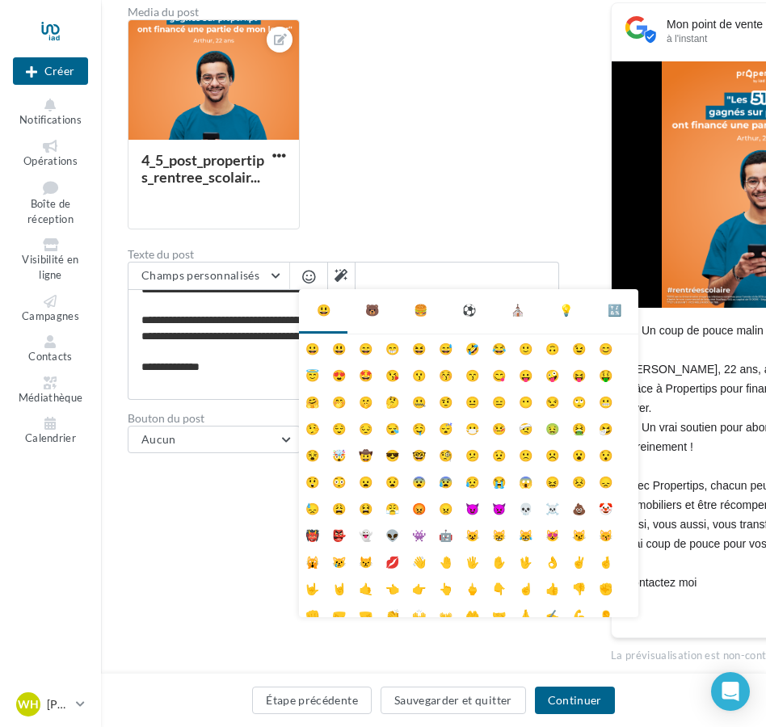
scroll to position [100, 0]
click at [579, 344] on li "😉" at bounding box center [579, 348] width 27 height 27
type textarea "**********"
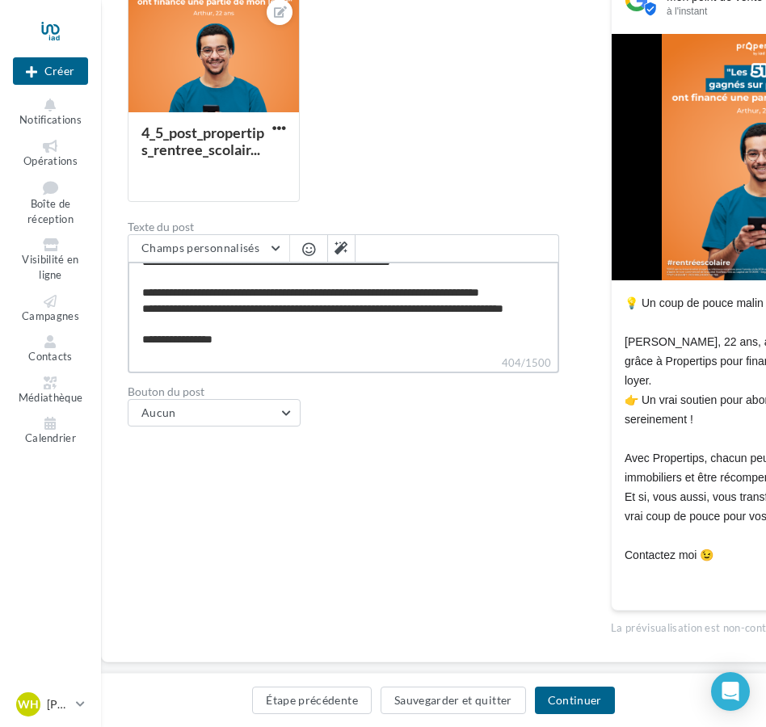
scroll to position [283, 0]
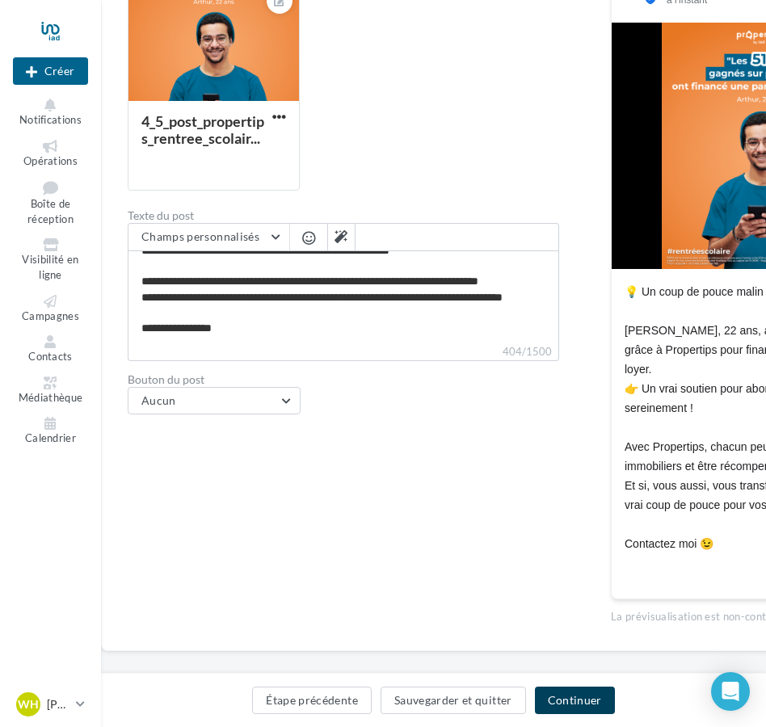
click at [560, 698] on button "Continuer" at bounding box center [575, 700] width 80 height 27
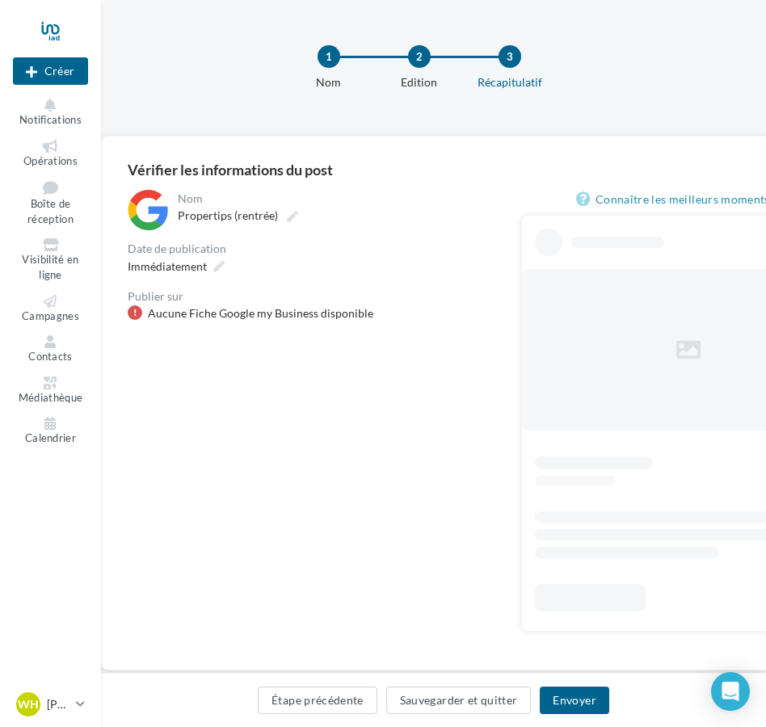
click at [322, 318] on div "Aucune Fiche Google my Business disponible" at bounding box center [260, 313] width 225 height 16
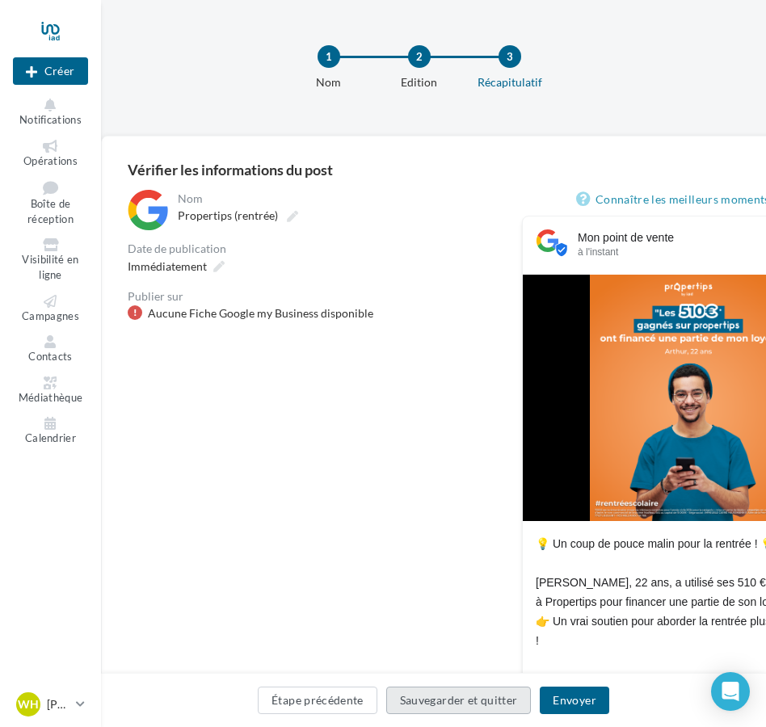
click at [417, 687] on button "Sauvegarder et quitter" at bounding box center [458, 700] width 145 height 27
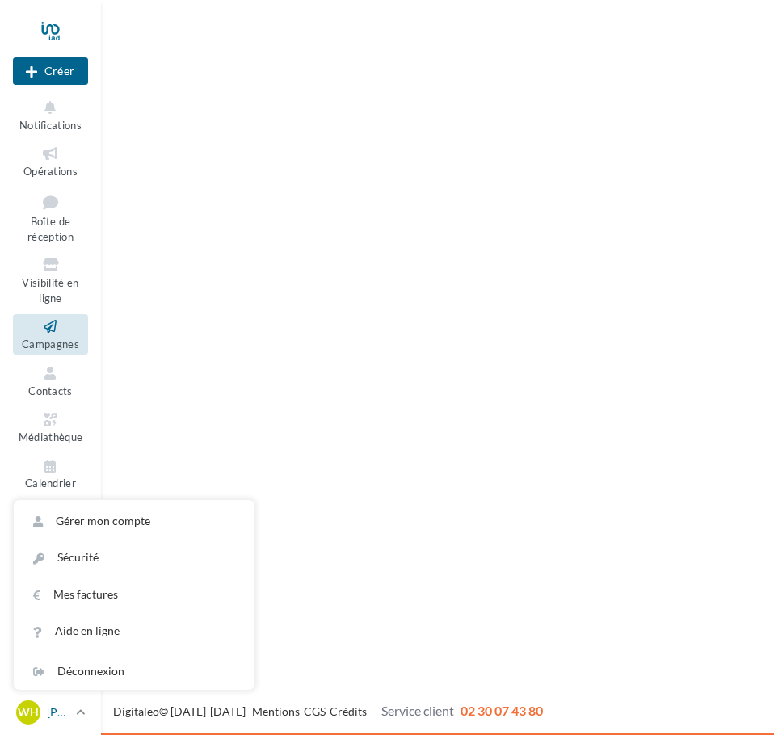
click at [78, 709] on icon at bounding box center [80, 712] width 9 height 14
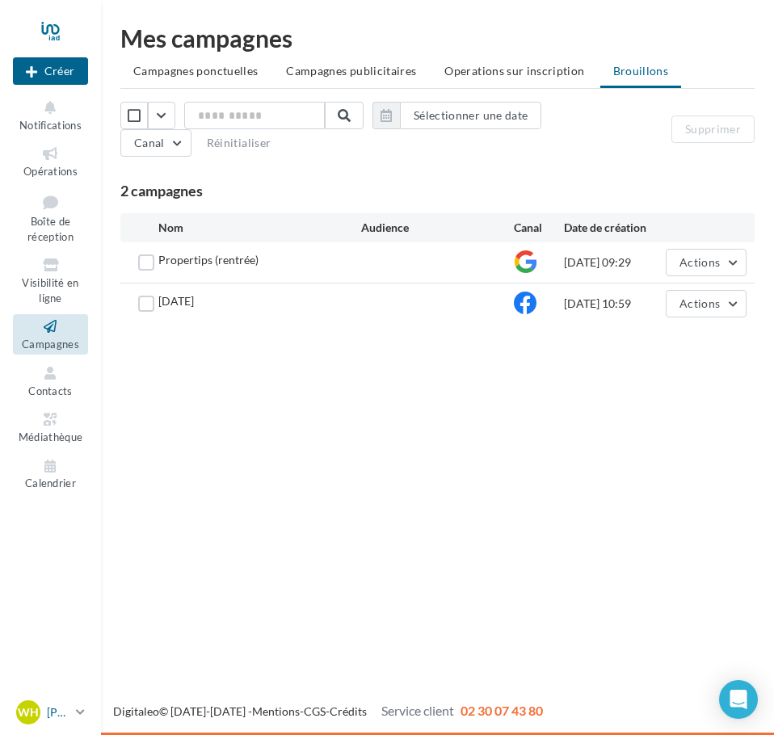
click at [67, 711] on p "[PERSON_NAME]" at bounding box center [58, 713] width 23 height 16
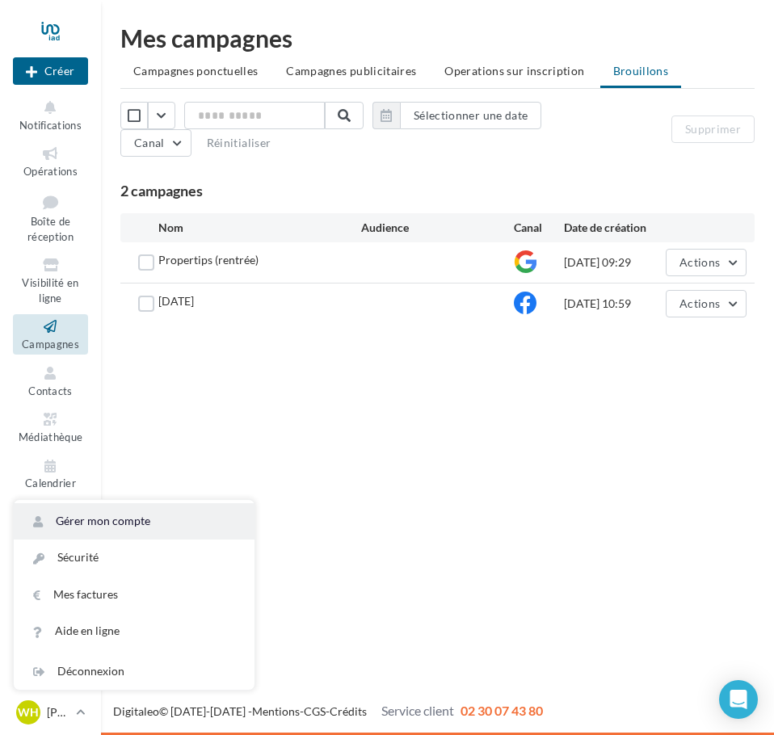
click at [165, 514] on link "Gérer mon compte" at bounding box center [134, 521] width 241 height 36
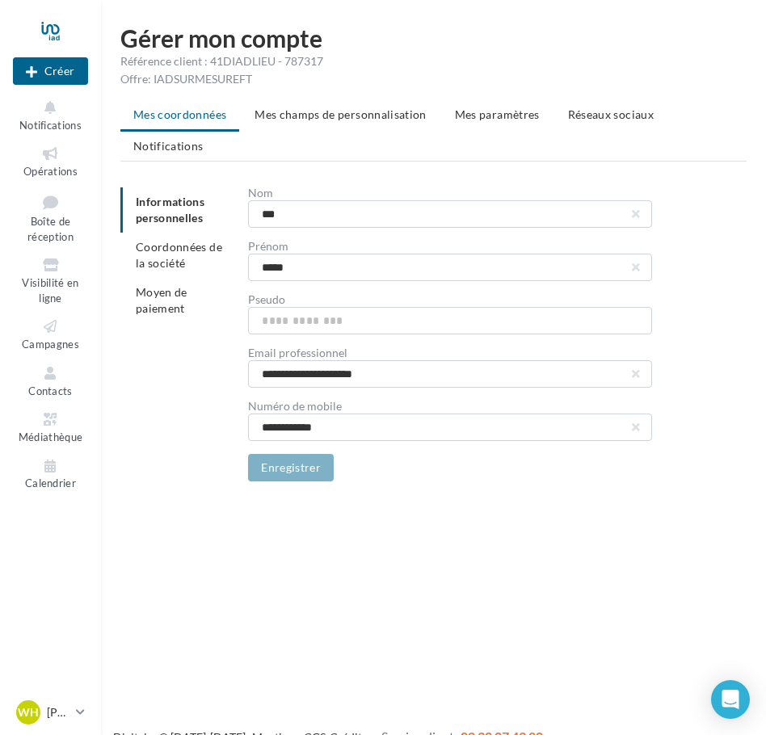
click at [619, 99] on div "**********" at bounding box center [433, 267] width 665 height 482
click at [611, 110] on span "Réseaux sociaux" at bounding box center [611, 114] width 86 height 14
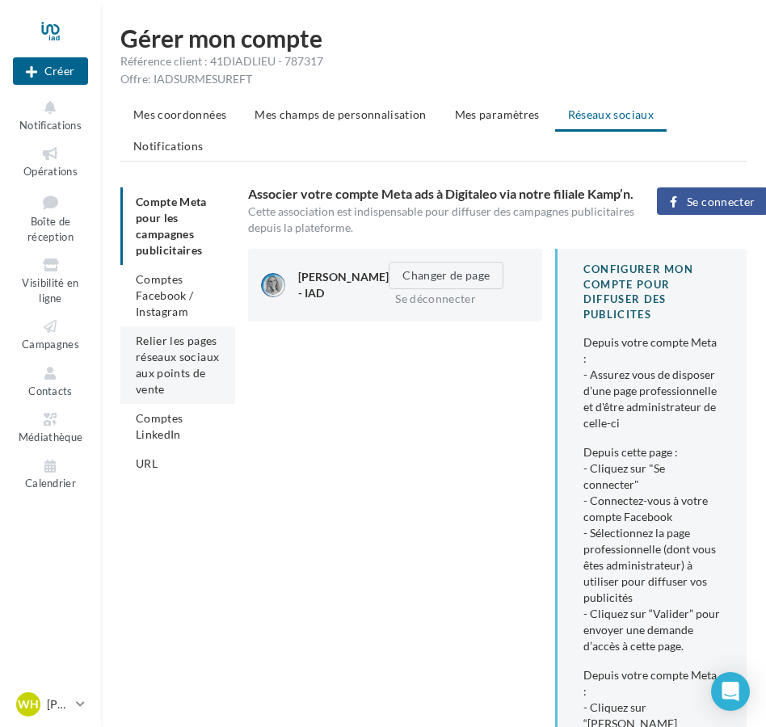
click at [182, 364] on li "Relier les pages réseaux sociaux aux points de vente" at bounding box center [177, 365] width 115 height 78
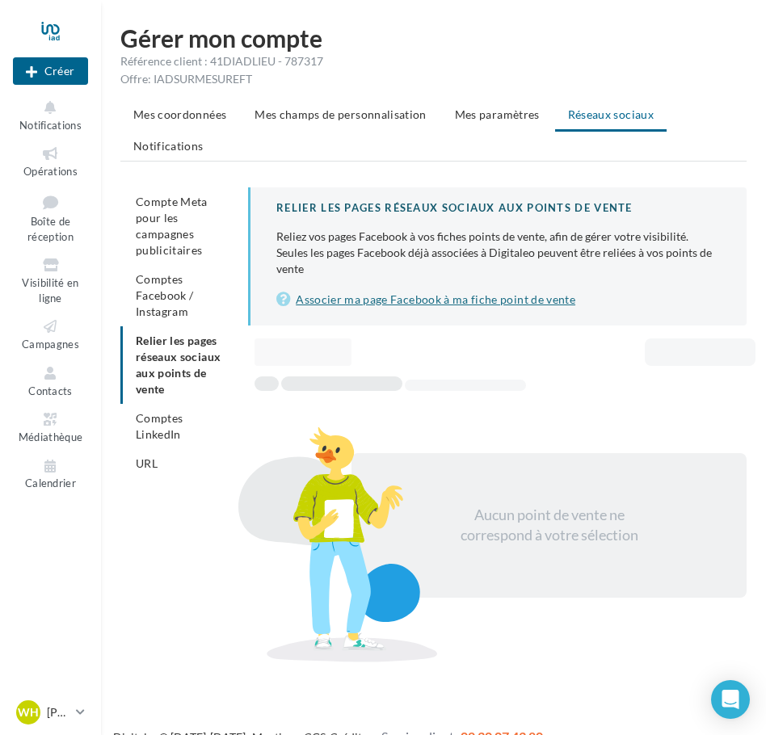
click at [457, 295] on link "Associer ma page Facebook à ma fiche point de vente" at bounding box center [498, 299] width 444 height 19
click at [376, 309] on div "Relier les pages réseaux sociaux aux points de vente Reliez vos pages Facebook …" at bounding box center [497, 256] width 499 height 138
click at [347, 309] on div "Relier les pages réseaux sociaux aux points de vente Reliez vos pages Facebook …" at bounding box center [497, 256] width 499 height 138
click at [354, 301] on link "Associer ma page Facebook à ma fiche point de vente" at bounding box center [498, 299] width 444 height 19
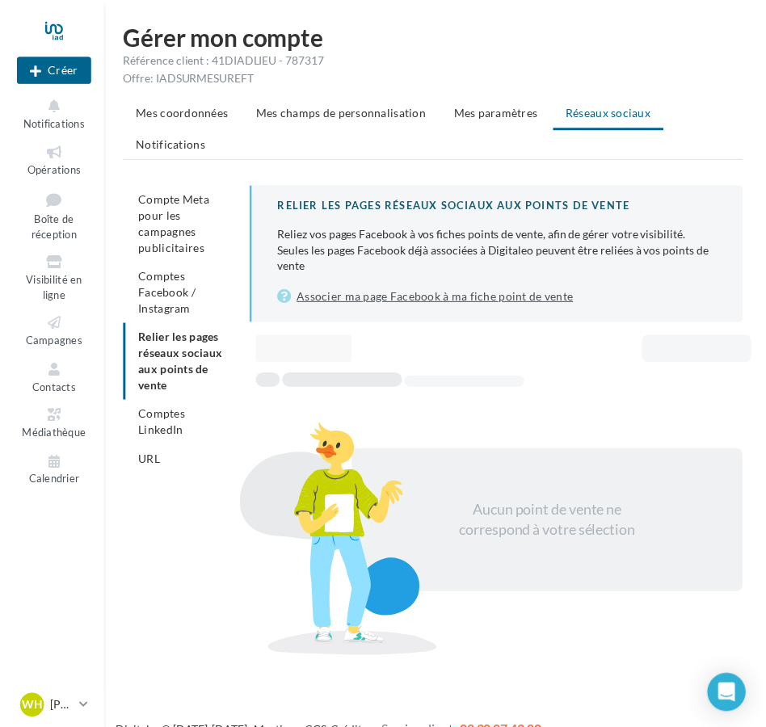
scroll to position [26, 0]
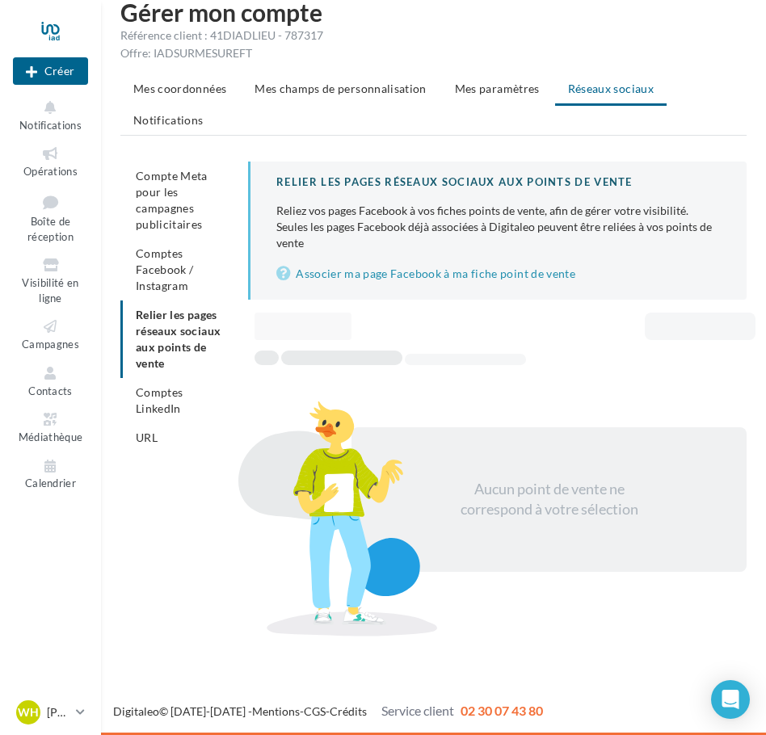
click at [392, 470] on div at bounding box center [337, 519] width 283 height 235
click at [212, 93] on span "Mes coordonnées" at bounding box center [179, 89] width 93 height 14
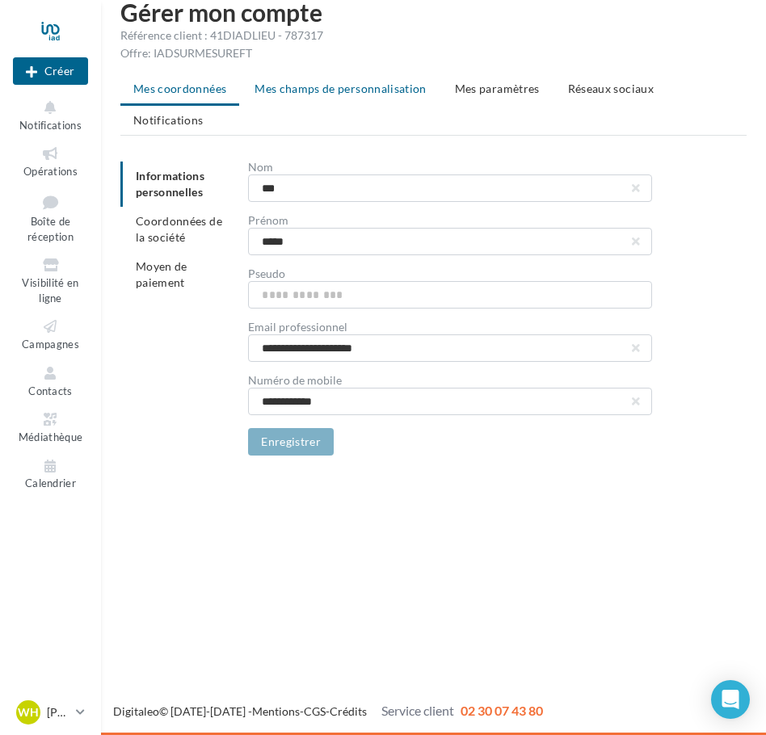
click at [267, 83] on span "Mes champs de personnalisation" at bounding box center [341, 89] width 172 height 14
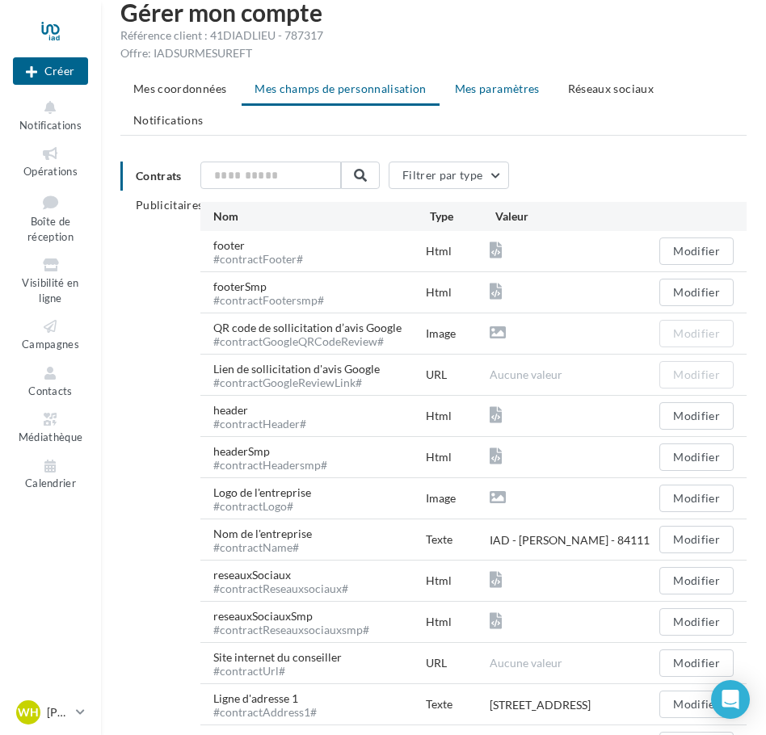
click at [466, 87] on span "Mes paramètres" at bounding box center [497, 89] width 85 height 14
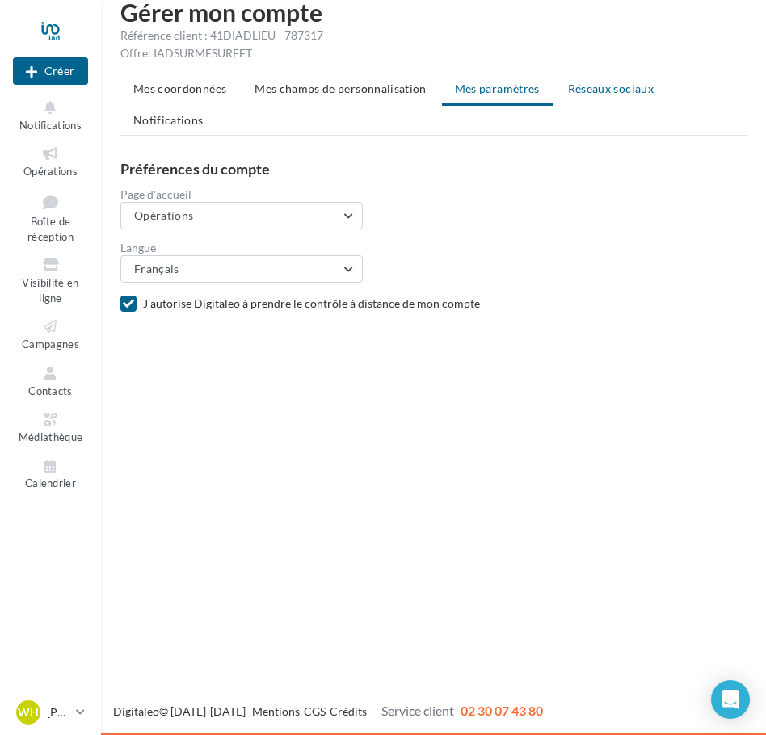
click at [581, 91] on span "Réseaux sociaux" at bounding box center [611, 89] width 86 height 14
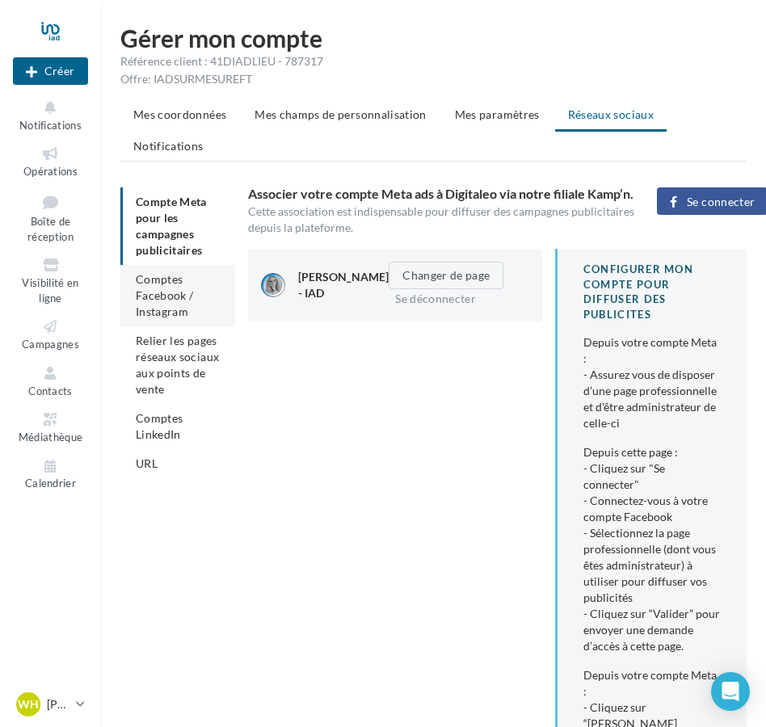
click at [139, 313] on span "Comptes Facebook / Instagram" at bounding box center [165, 295] width 58 height 46
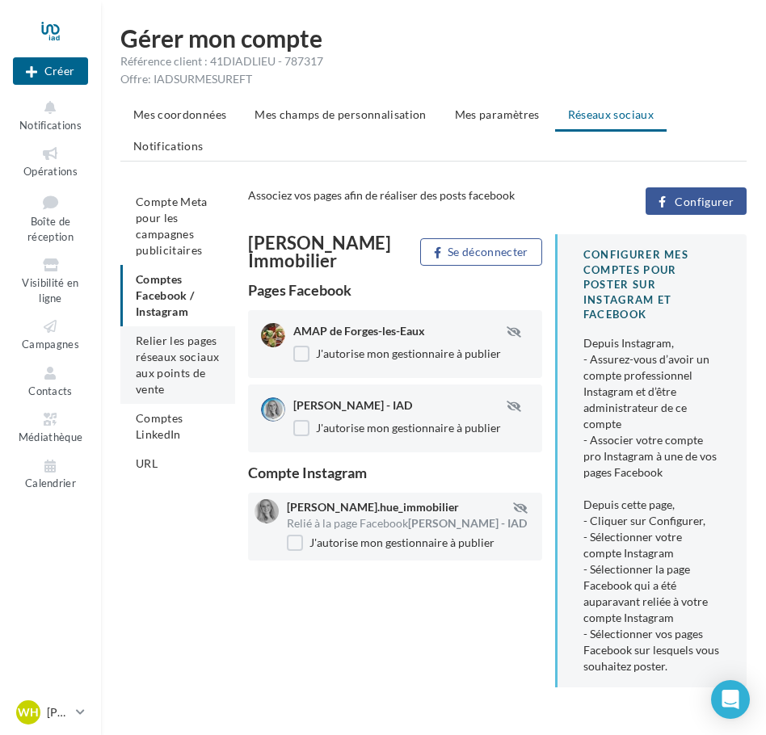
click at [182, 368] on span "Relier les pages réseaux sociaux aux points de vente" at bounding box center [177, 365] width 83 height 62
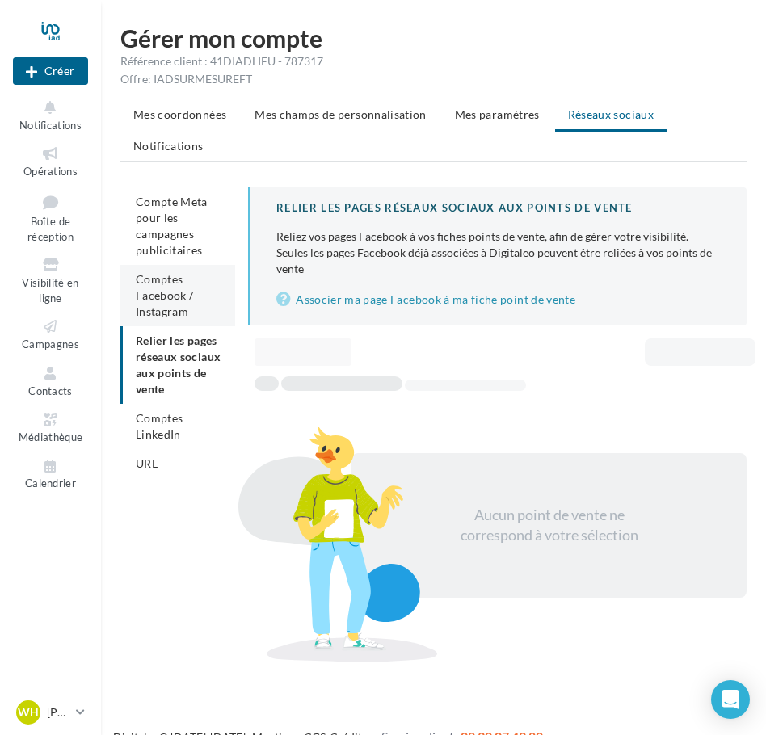
click at [204, 288] on li "Comptes Facebook / Instagram" at bounding box center [177, 295] width 115 height 61
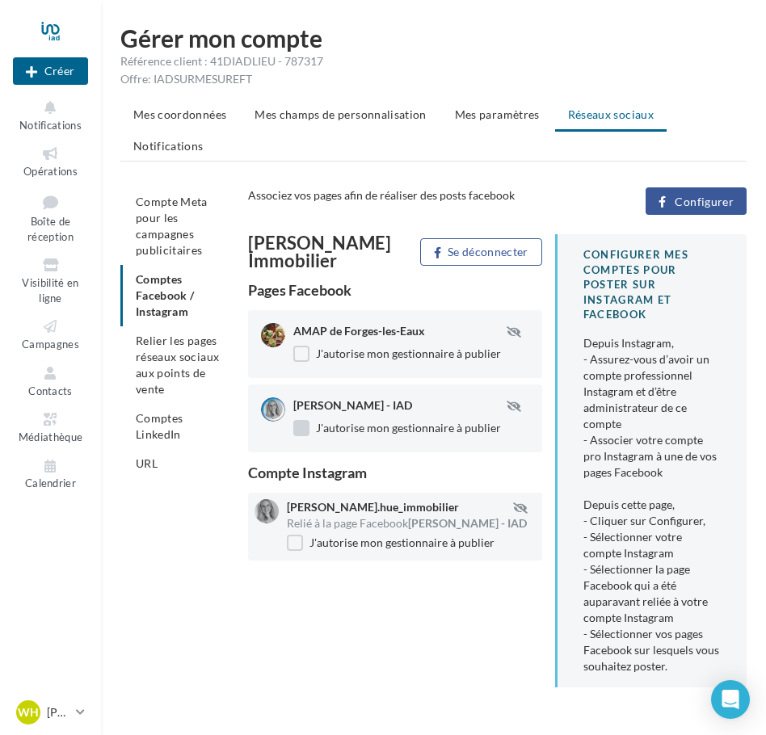
click at [301, 431] on label "J'autorise mon gestionnaire à publier" at bounding box center [397, 428] width 208 height 16
click at [204, 382] on li "Relier les pages réseaux sociaux aux points de vente" at bounding box center [177, 365] width 115 height 78
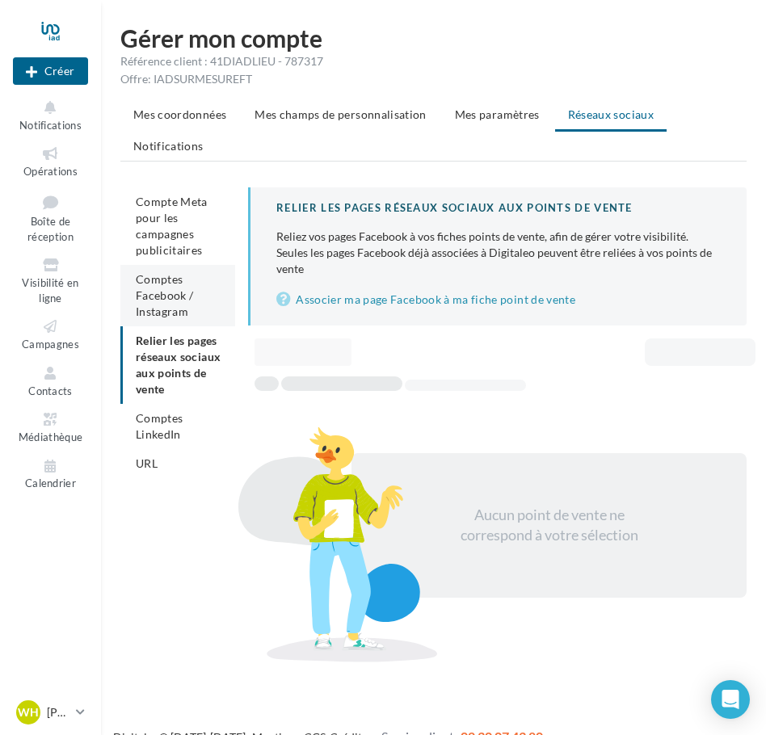
click at [187, 285] on li "Comptes Facebook / Instagram" at bounding box center [177, 295] width 115 height 61
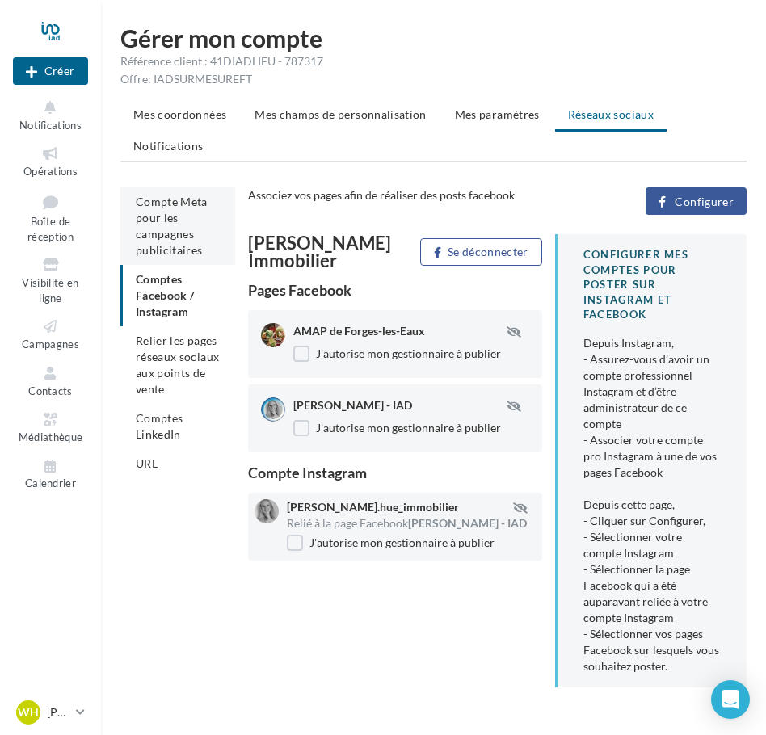
click at [200, 236] on li "Compte Meta pour les campagnes publicitaires" at bounding box center [177, 226] width 115 height 78
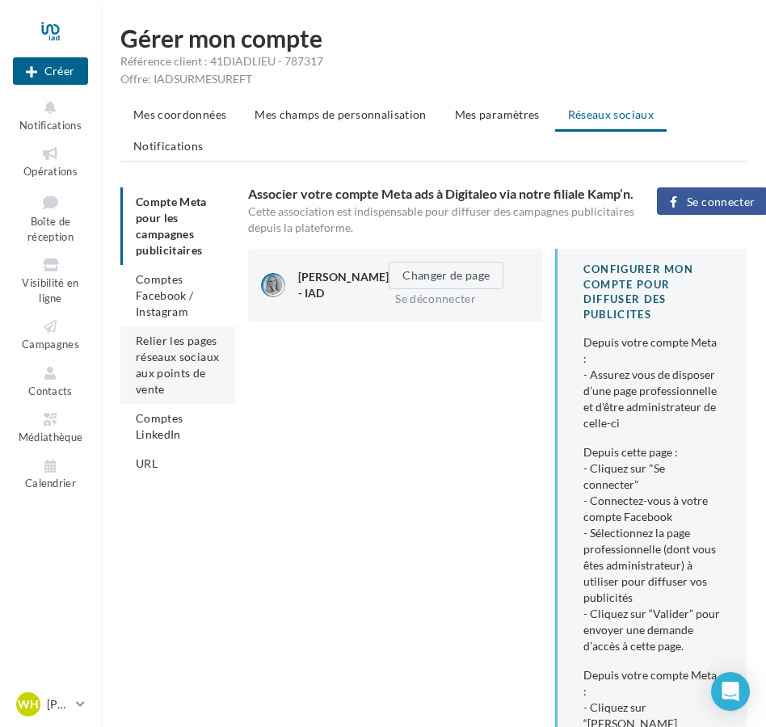
click at [186, 354] on span "Relier les pages réseaux sociaux aux points de vente" at bounding box center [177, 365] width 83 height 62
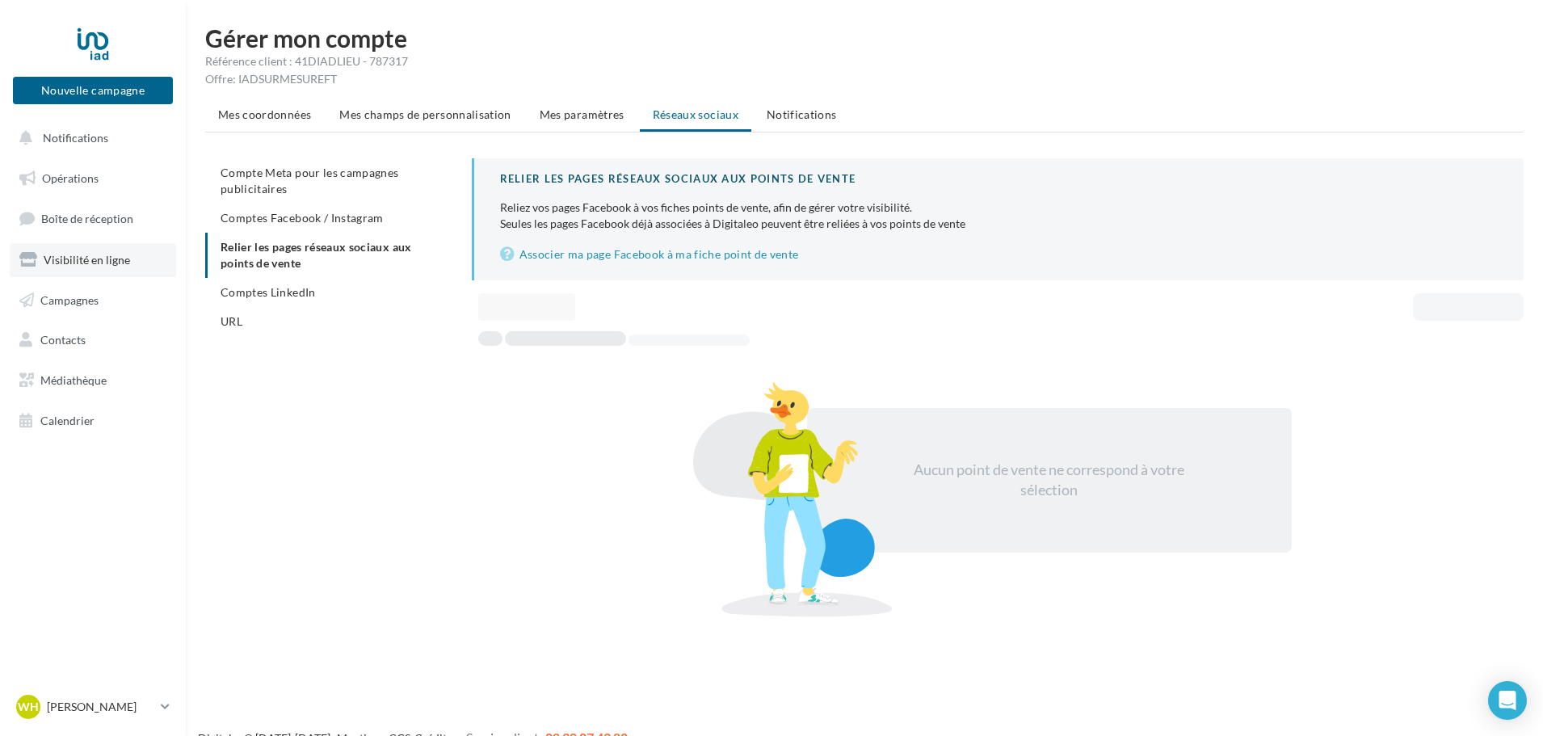
click at [137, 266] on link "Visibilité en ligne" at bounding box center [93, 260] width 166 height 34
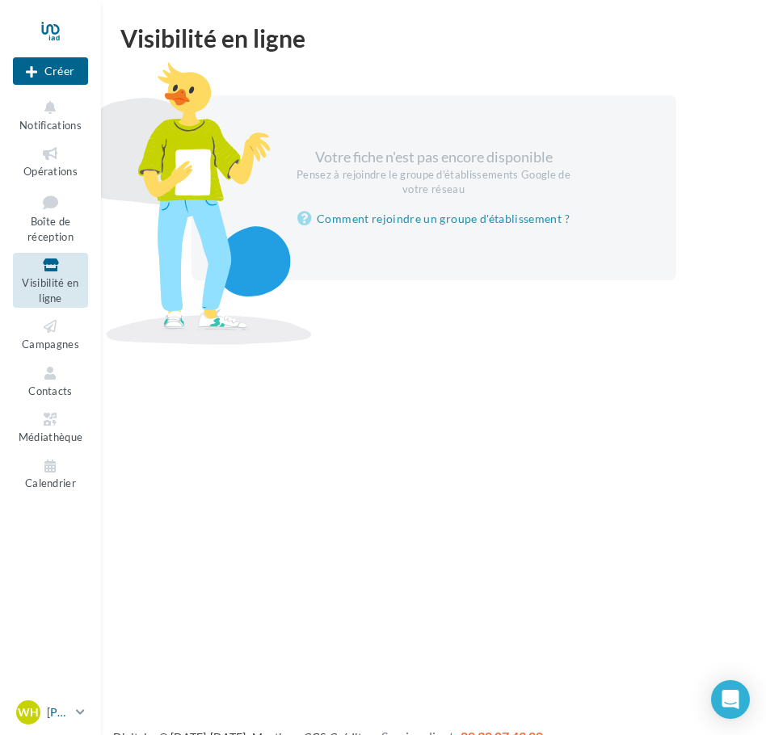
click at [71, 703] on link "WH [PERSON_NAME] [PERSON_NAME][EMAIL_ADDRESS][DOMAIN_NAME]" at bounding box center [50, 712] width 75 height 31
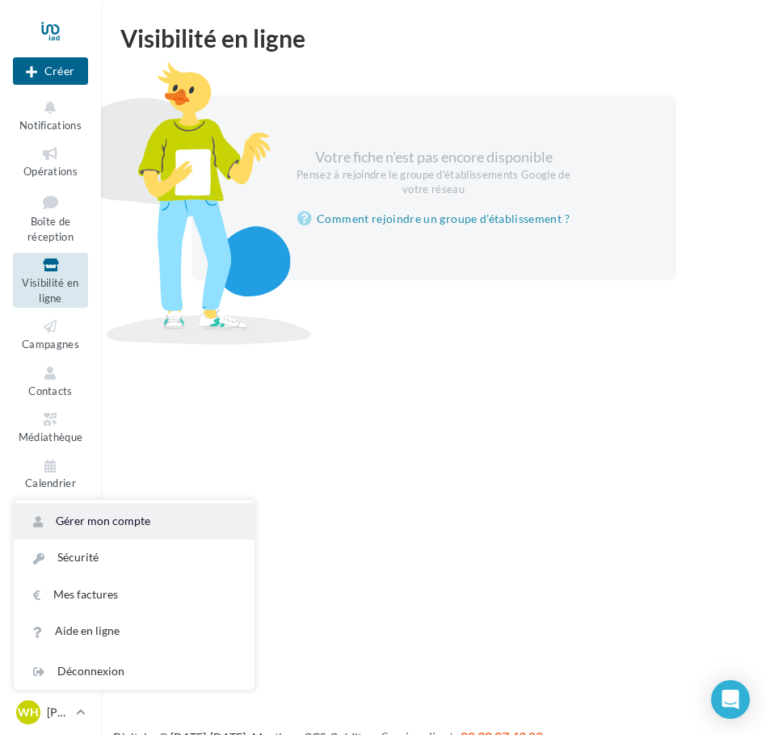
click at [132, 511] on link "Gérer mon compte" at bounding box center [134, 521] width 241 height 36
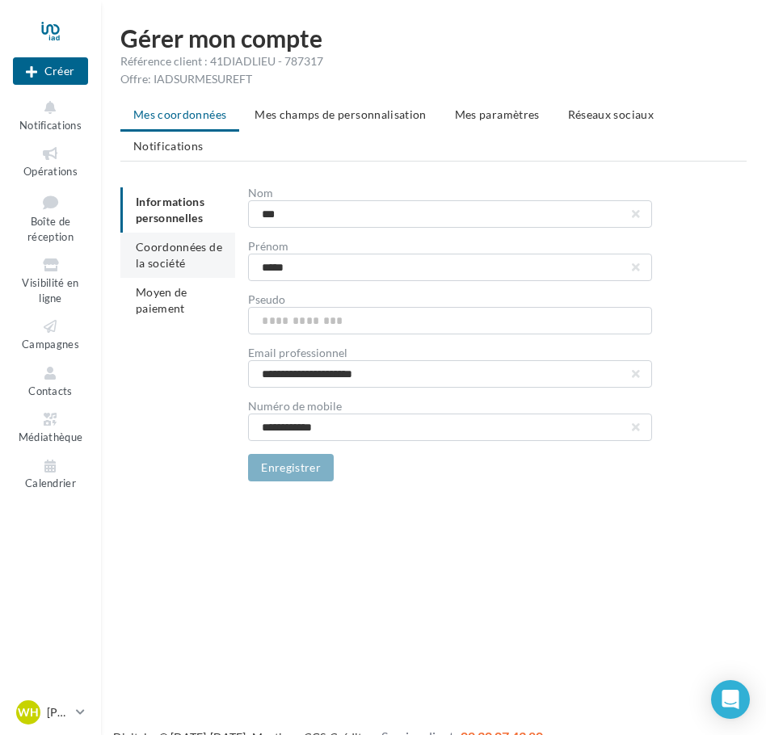
click at [166, 267] on span "Coordonnées de la société" at bounding box center [179, 255] width 86 height 30
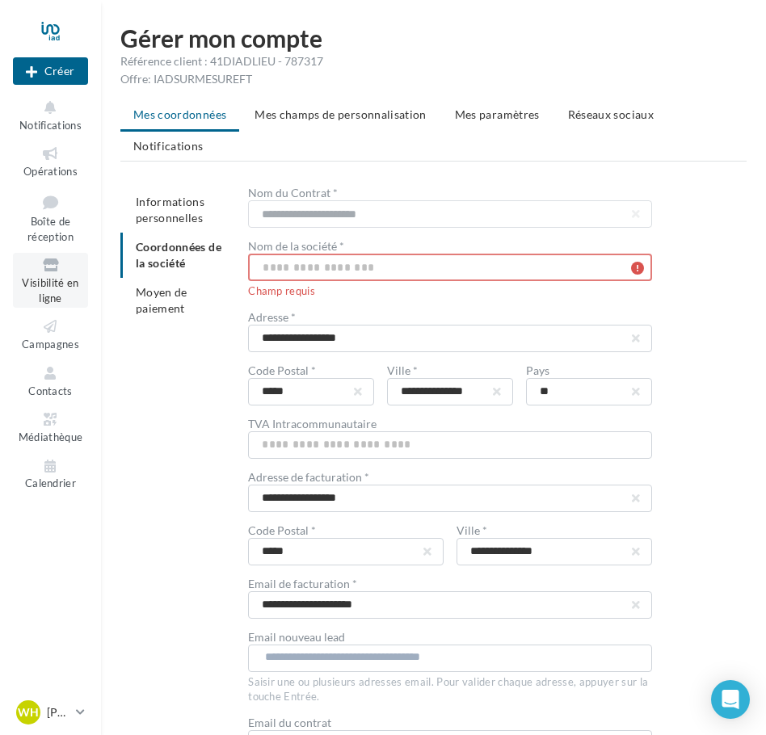
click at [57, 281] on span "Visibilité en ligne" at bounding box center [50, 290] width 57 height 28
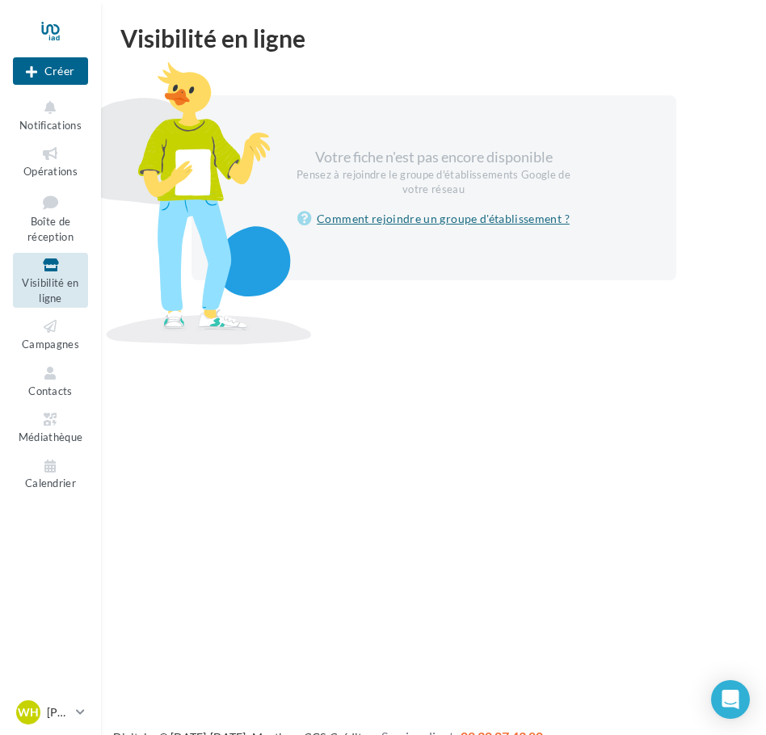
click at [367, 221] on link "Comment rejoindre un groupe d'établissement ?" at bounding box center [433, 218] width 272 height 19
click at [75, 286] on span "Visibilité en ligne" at bounding box center [50, 290] width 57 height 28
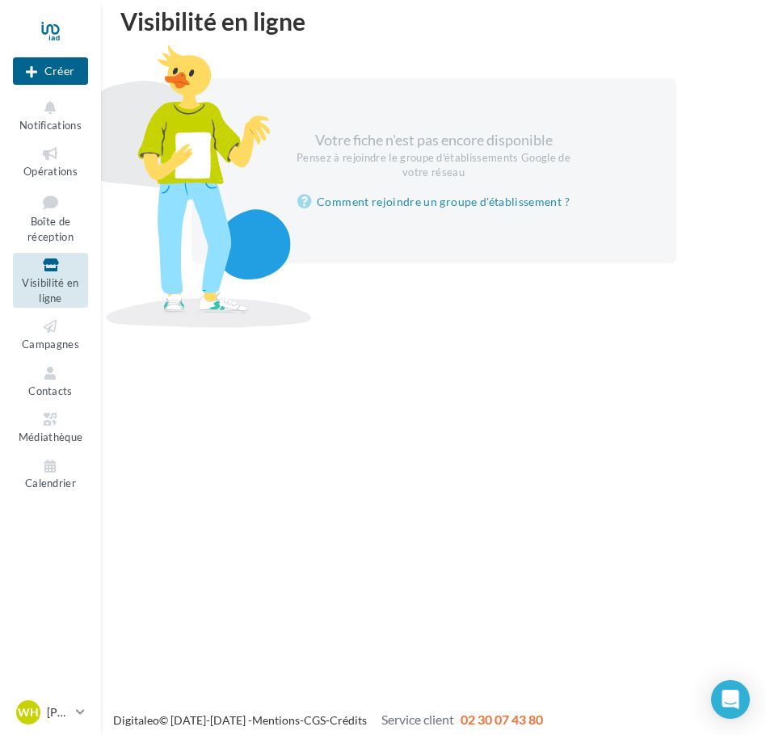
scroll to position [26, 0]
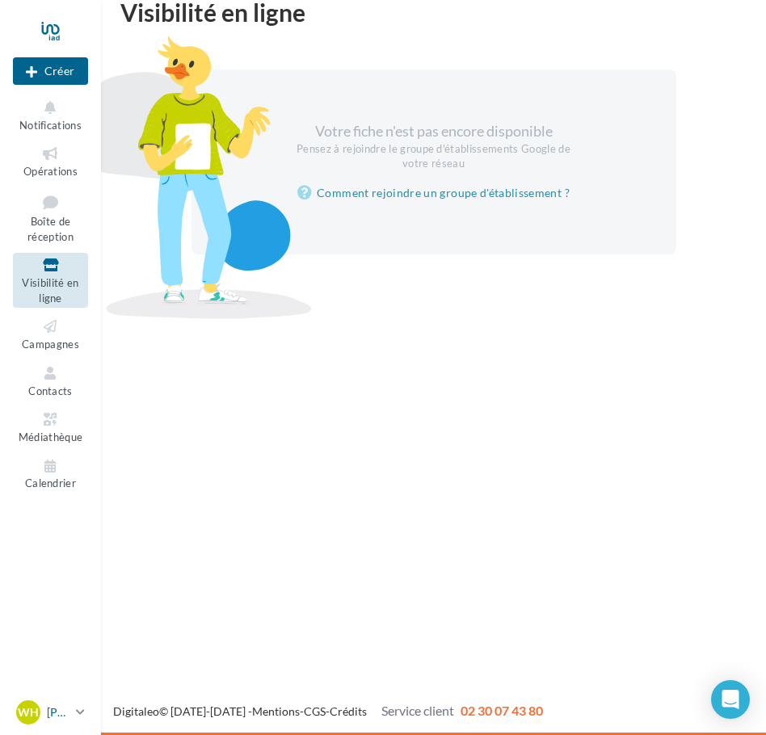
click at [81, 709] on icon at bounding box center [80, 712] width 9 height 14
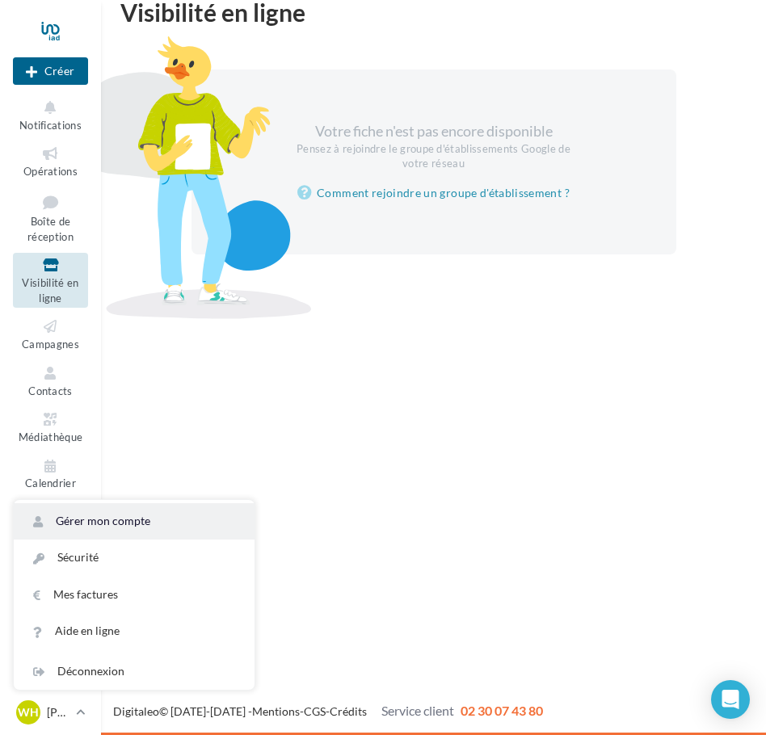
click at [157, 518] on link "Gérer mon compte" at bounding box center [134, 521] width 241 height 36
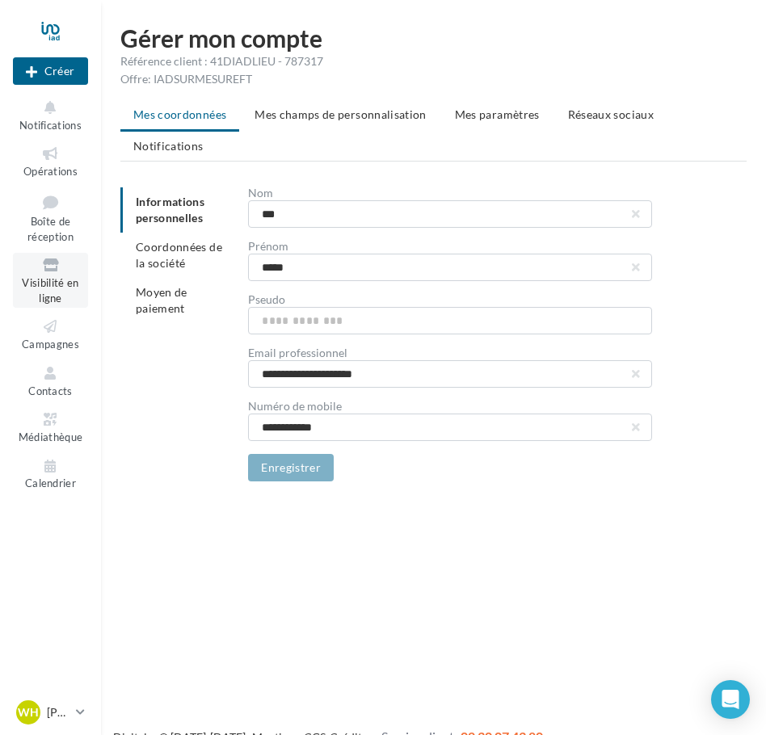
click at [46, 287] on span "Visibilité en ligne" at bounding box center [50, 290] width 57 height 28
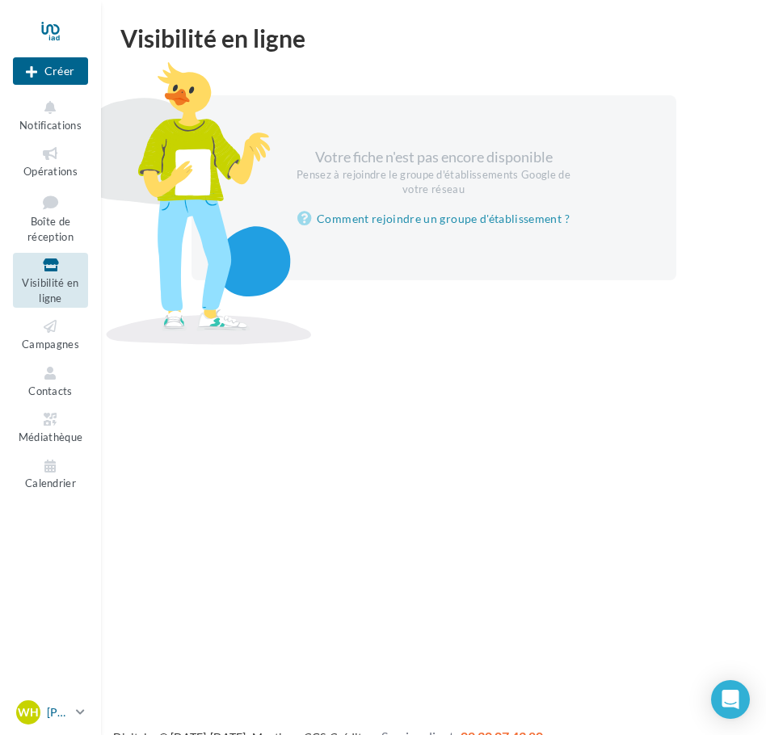
click at [65, 704] on div "WH [PERSON_NAME] [PERSON_NAME][EMAIL_ADDRESS][DOMAIN_NAME]" at bounding box center [42, 713] width 53 height 24
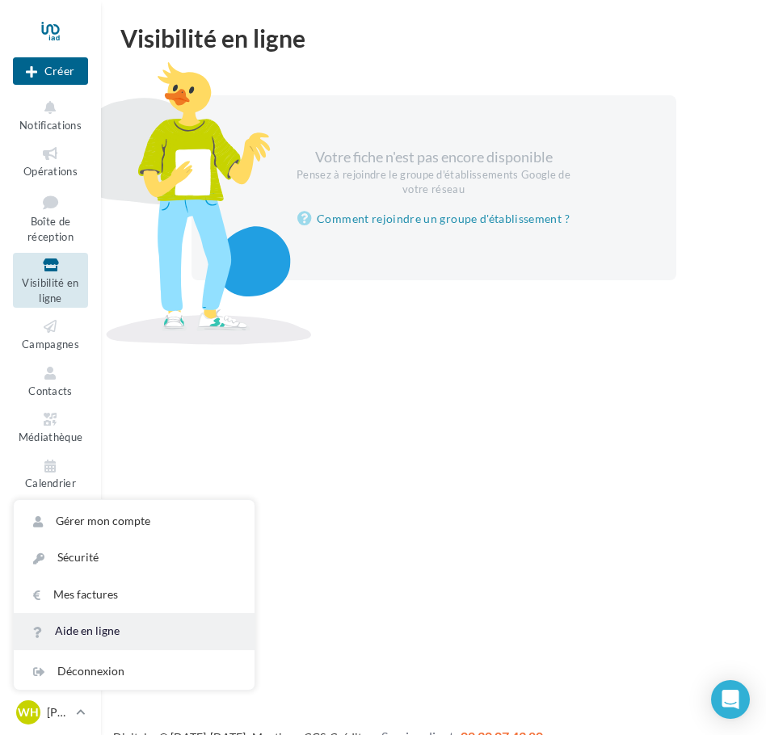
click at [99, 643] on link "Aide en ligne" at bounding box center [134, 631] width 241 height 36
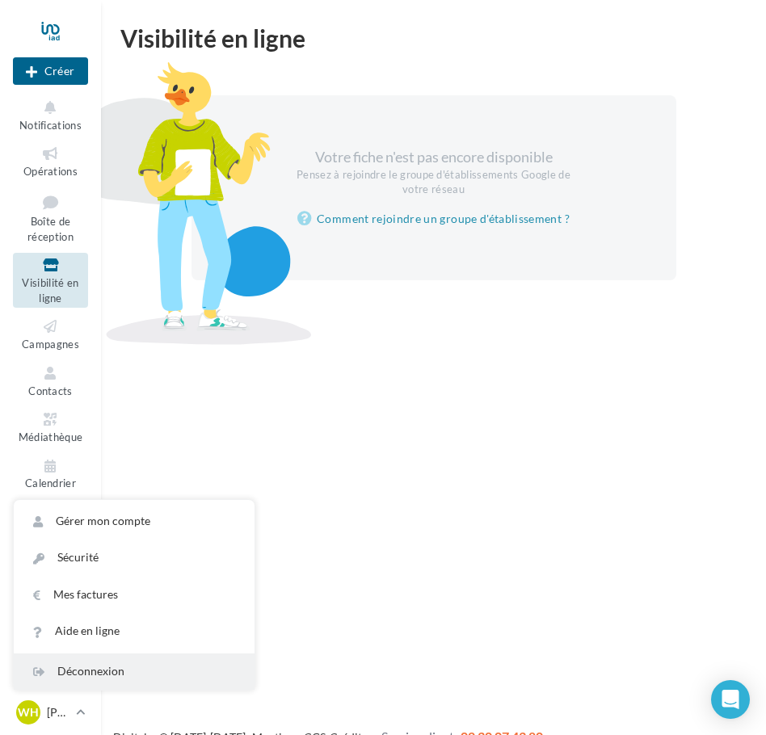
click at [45, 660] on div "Déconnexion" at bounding box center [134, 672] width 241 height 36
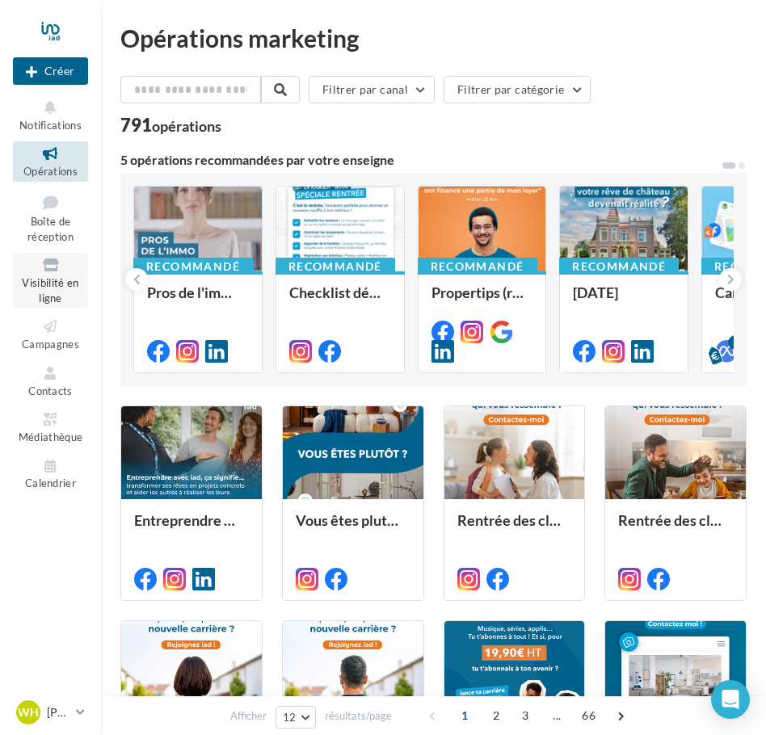
click at [69, 294] on link "Visibilité en ligne" at bounding box center [50, 280] width 75 height 55
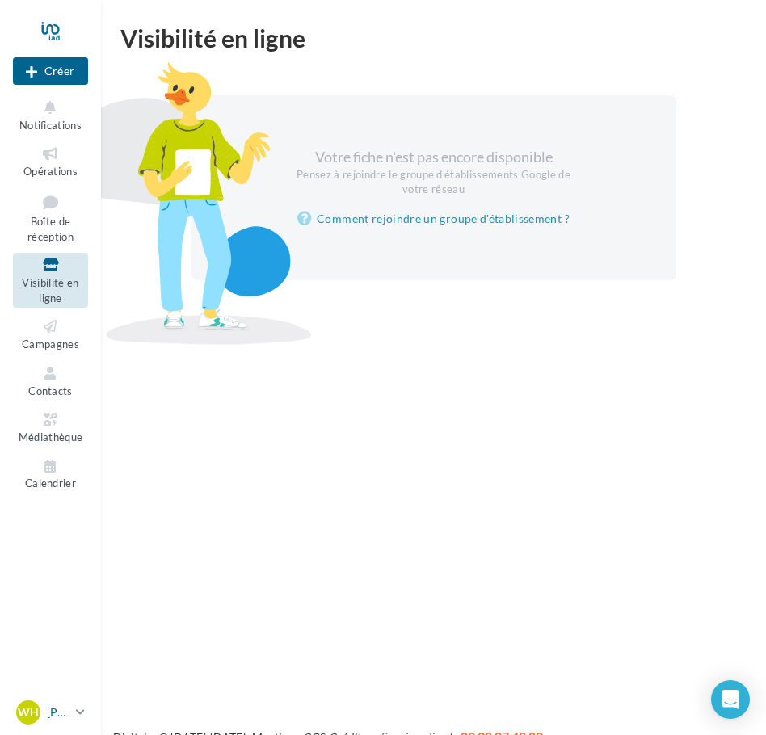
click at [59, 712] on p "[PERSON_NAME]" at bounding box center [58, 713] width 23 height 16
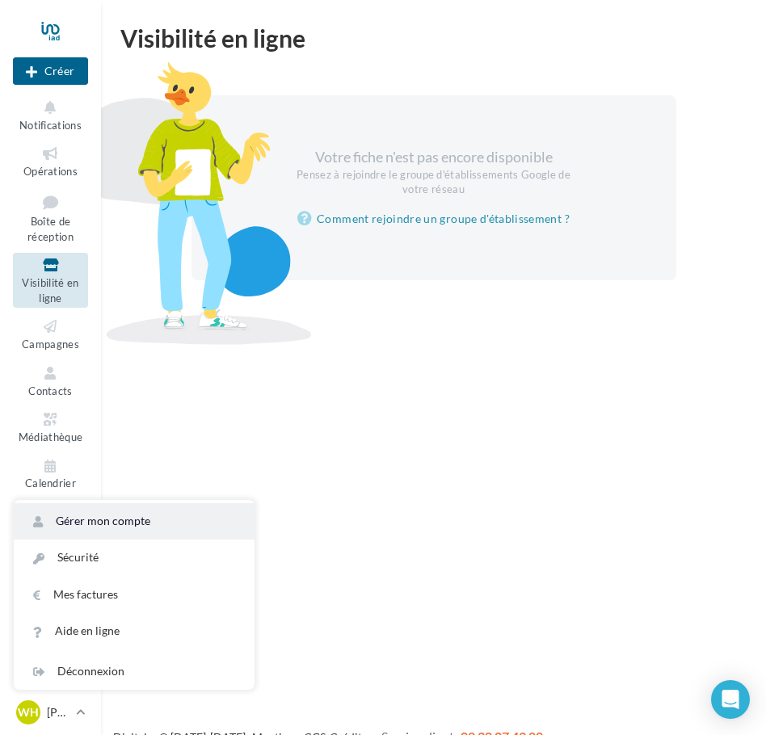
click at [129, 514] on link "Gérer mon compte" at bounding box center [134, 521] width 241 height 36
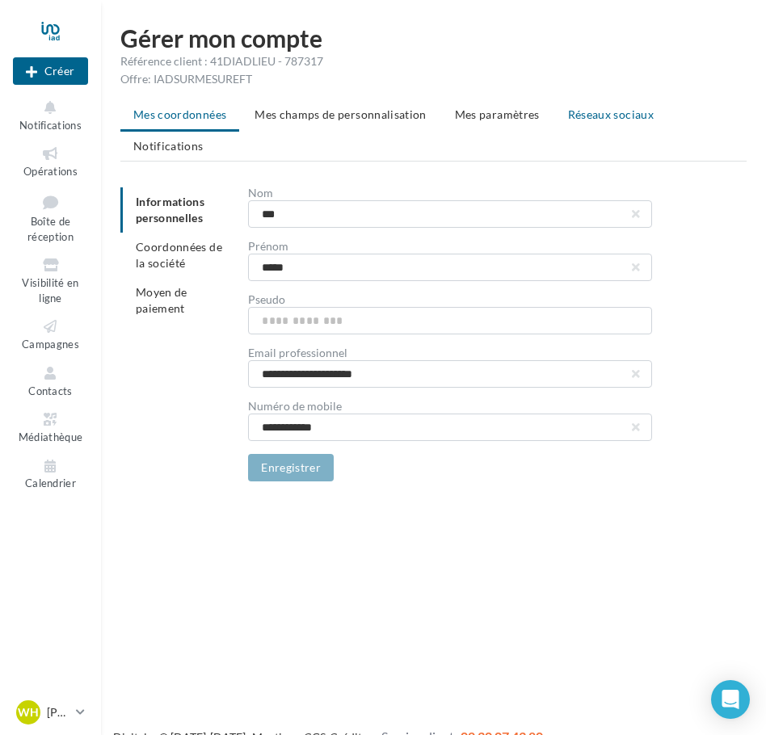
click at [573, 119] on span "Réseaux sociaux" at bounding box center [611, 114] width 86 height 14
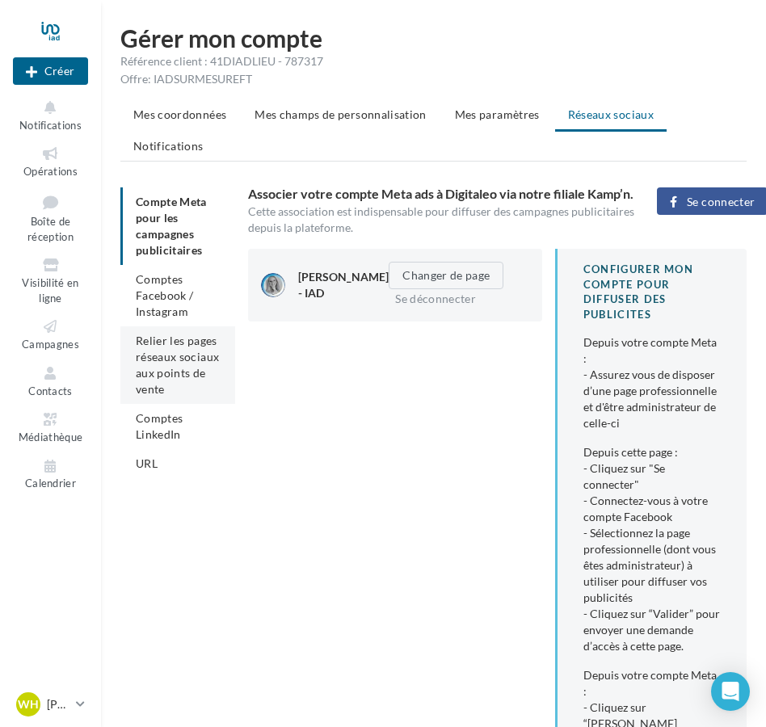
click at [175, 377] on span "Relier les pages réseaux sociaux aux points de vente" at bounding box center [177, 365] width 83 height 62
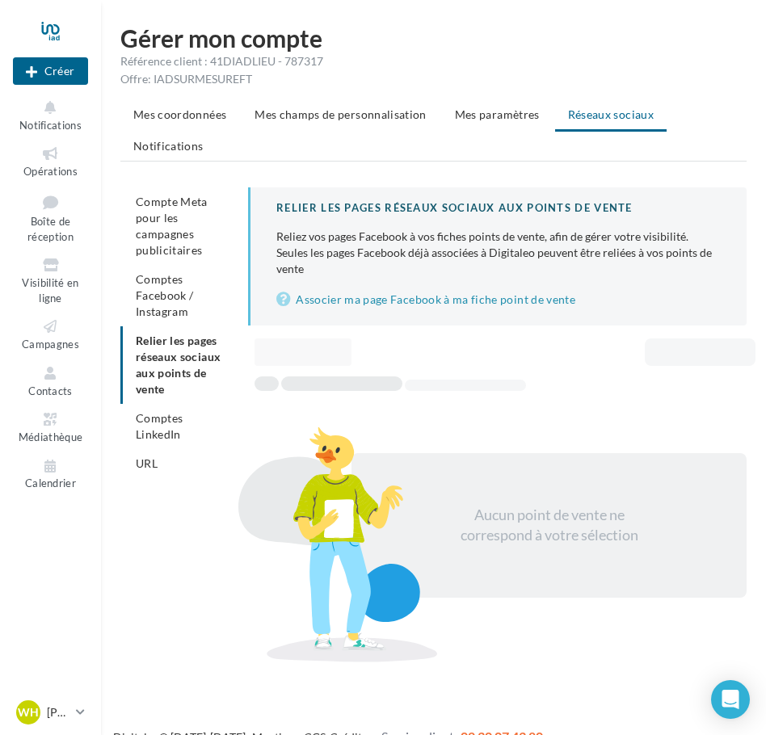
click at [372, 317] on div "Relier les pages réseaux sociaux aux points de vente Reliez vos pages Facebook …" at bounding box center [497, 256] width 499 height 138
click at [372, 299] on link "Associer ma page Facebook à ma fiche point de vente" at bounding box center [498, 299] width 444 height 19
click at [55, 275] on link "Visibilité en ligne" at bounding box center [50, 280] width 75 height 55
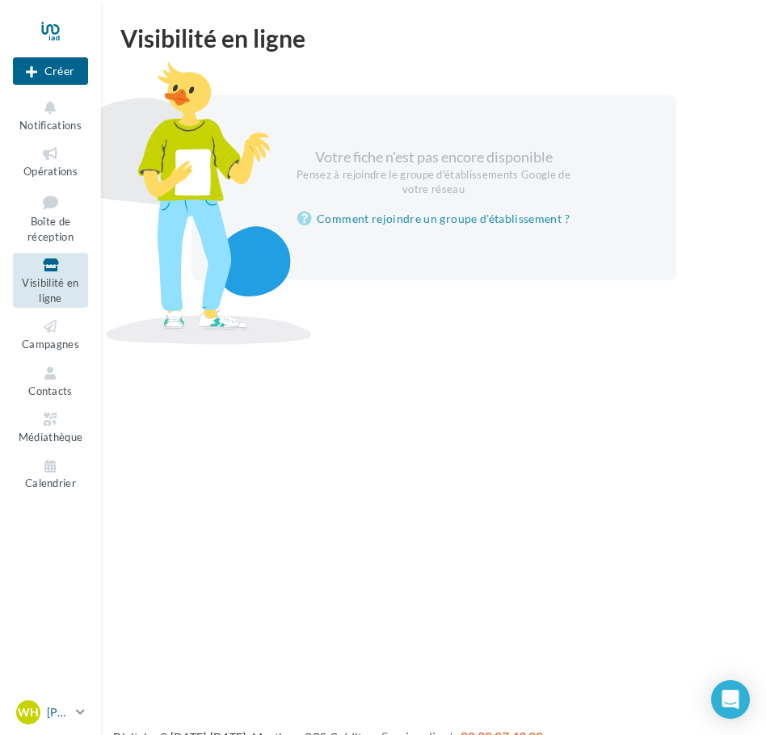
click at [55, 713] on p "[PERSON_NAME]" at bounding box center [58, 713] width 23 height 16
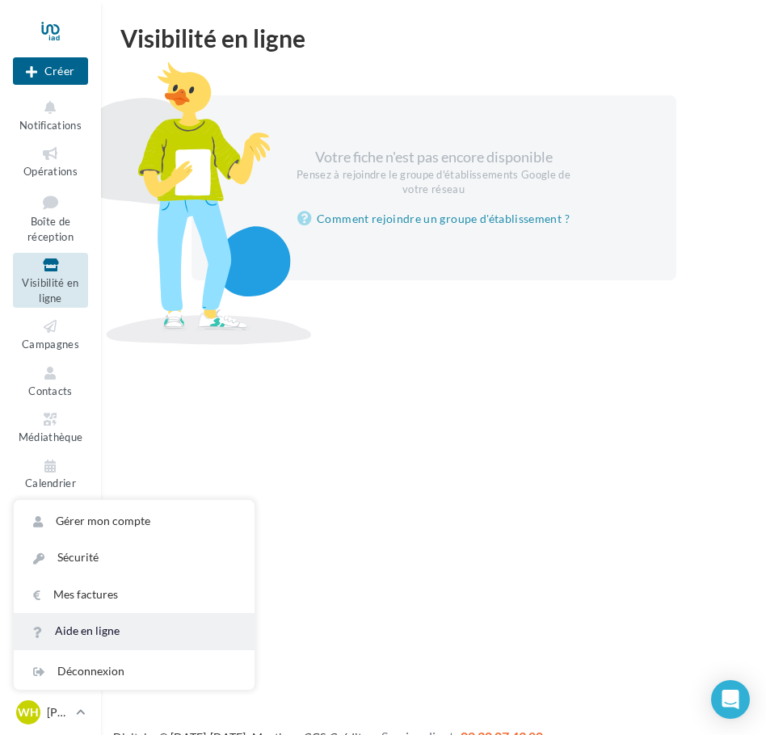
click at [92, 633] on link "Aide en ligne" at bounding box center [134, 631] width 241 height 36
